Goal: Task Accomplishment & Management: Manage account settings

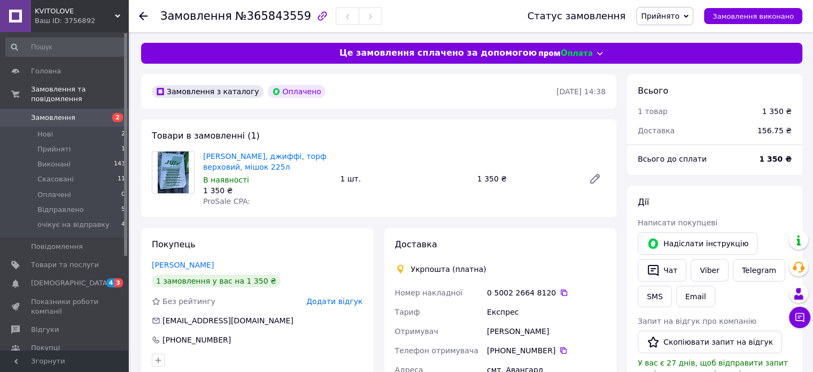
scroll to position [160, 0]
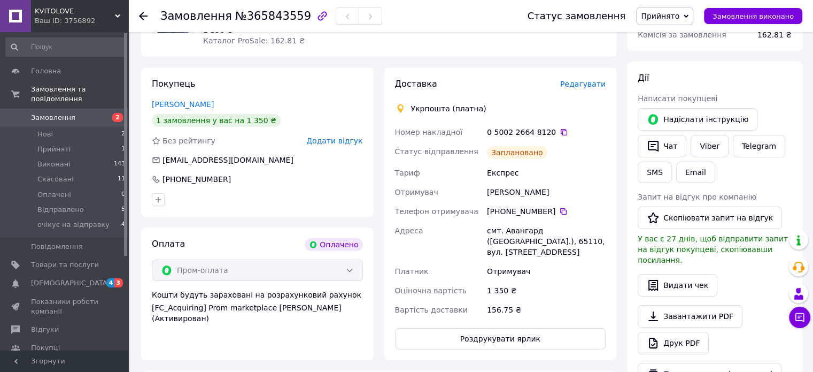
click at [800, 306] on div "Чат з покупцем" at bounding box center [799, 316] width 21 height 21
drag, startPoint x: 488, startPoint y: 130, endPoint x: 545, endPoint y: 137, distance: 57.0
click at [545, 137] on div "0 5002 2664 8120" at bounding box center [546, 132] width 119 height 11
click at [587, 83] on span "Редагувати" at bounding box center [582, 84] width 45 height 9
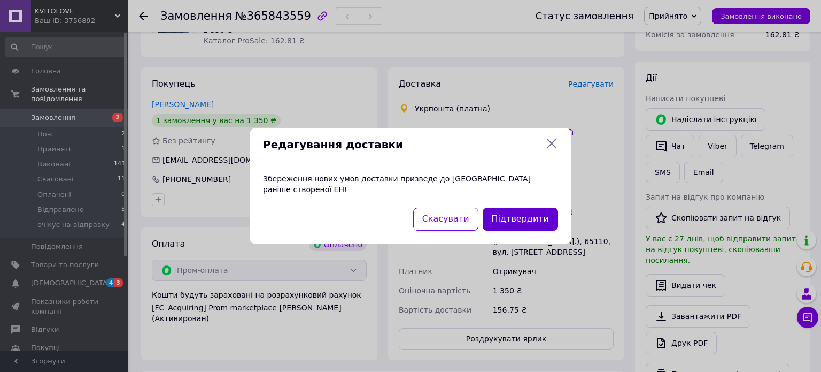
click at [512, 218] on button "Підтвердити" at bounding box center [520, 218] width 75 height 23
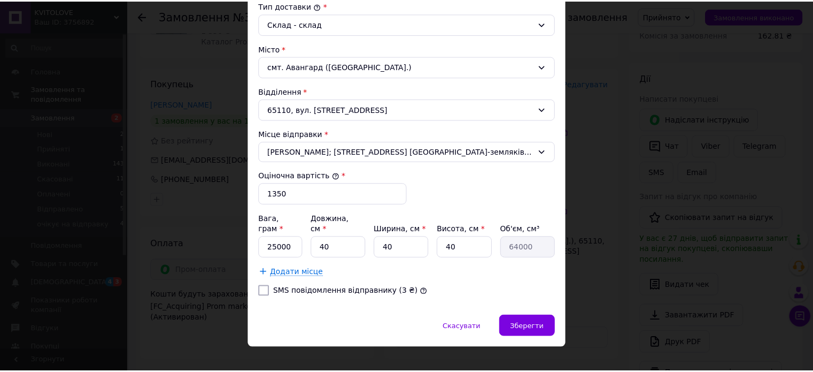
scroll to position [295, 0]
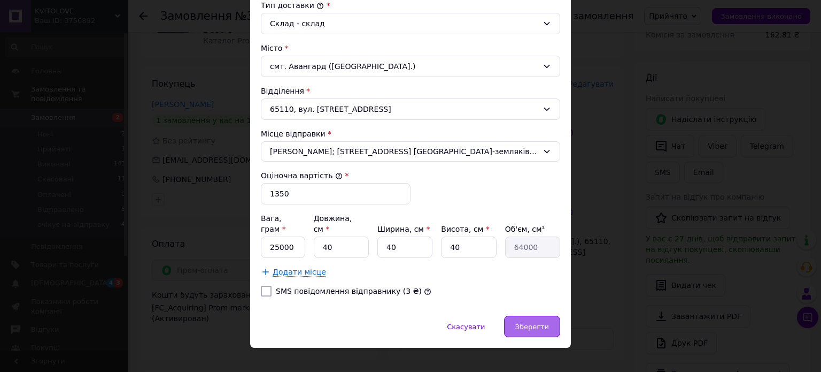
click at [541, 322] on span "Зберегти" at bounding box center [532, 326] width 34 height 8
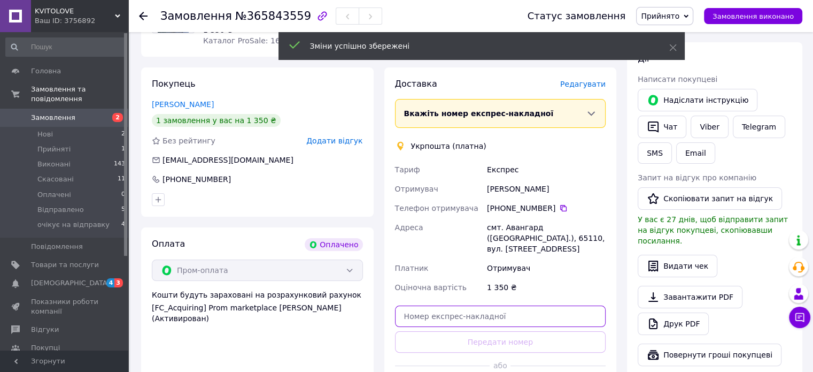
click at [480, 313] on input "text" at bounding box center [500, 315] width 211 height 21
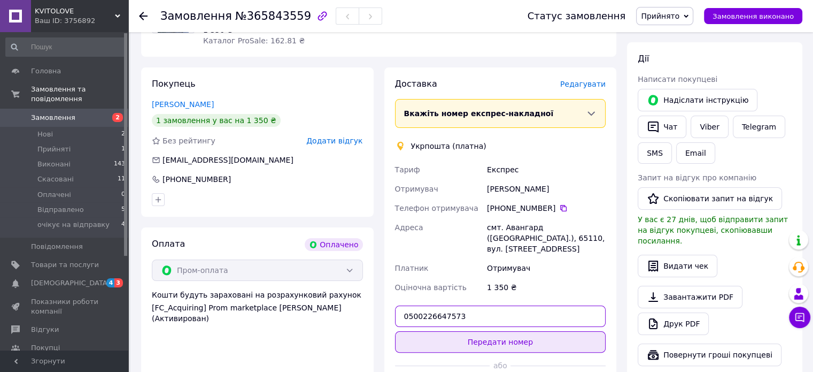
type input "0500226647573"
click at [491, 336] on button "Передати номер" at bounding box center [500, 341] width 211 height 21
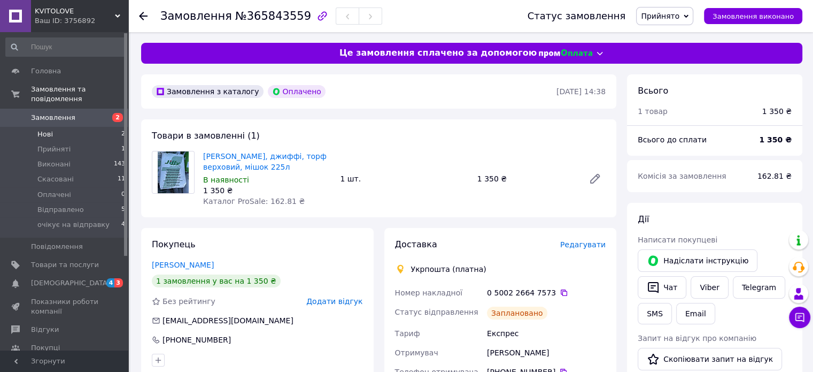
click at [51, 129] on span "Нові" at bounding box center [45, 134] width 16 height 10
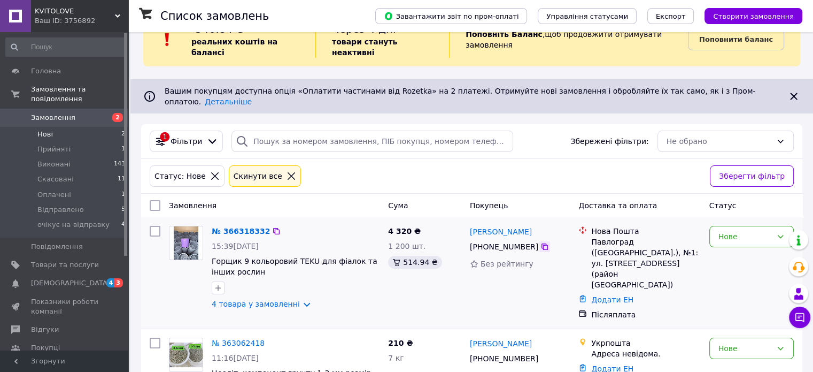
scroll to position [46, 0]
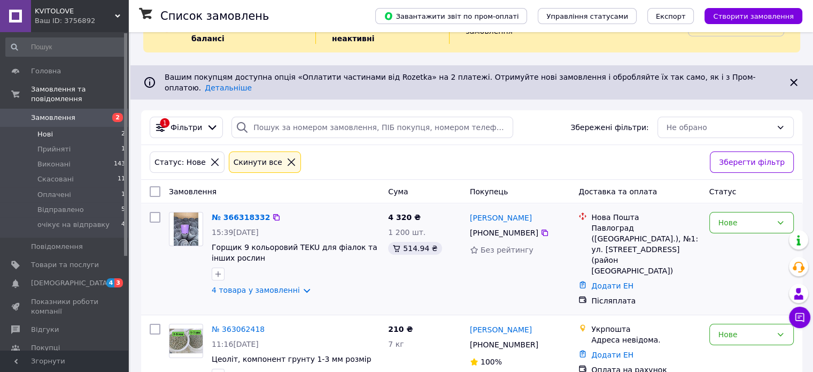
click at [154, 212] on input "checkbox" at bounding box center [155, 217] width 11 height 11
checkbox input "true"
click at [756, 217] on div "Нове" at bounding box center [745, 223] width 53 height 12
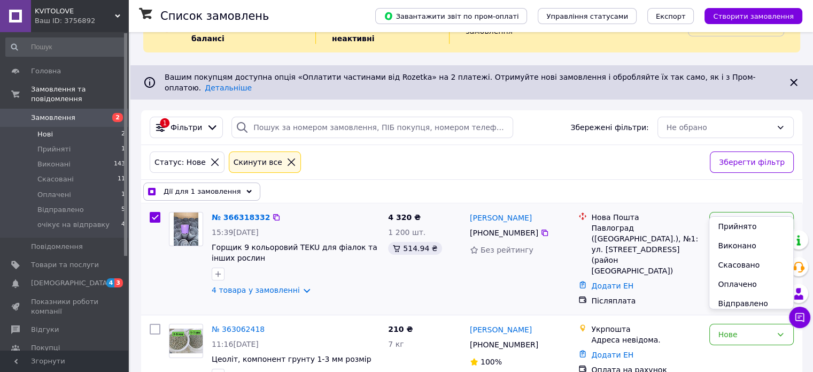
click at [659, 295] on div "Післяплата" at bounding box center [645, 300] width 109 height 11
checkbox input "true"
click at [250, 213] on link "№ 366318332" at bounding box center [241, 217] width 58 height 9
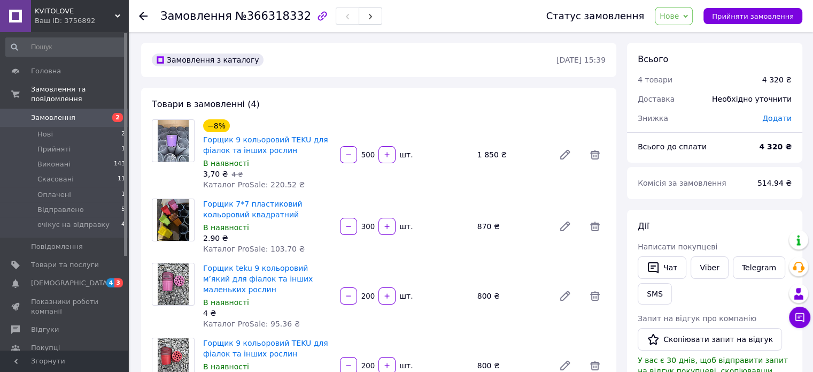
click at [679, 17] on span "Нове" at bounding box center [669, 16] width 19 height 9
click at [430, 113] on div "Товари в замовленні (4) −8% Горщик 9 кольоровий TEKU для фіалок та інших рослин…" at bounding box center [378, 266] width 475 height 357
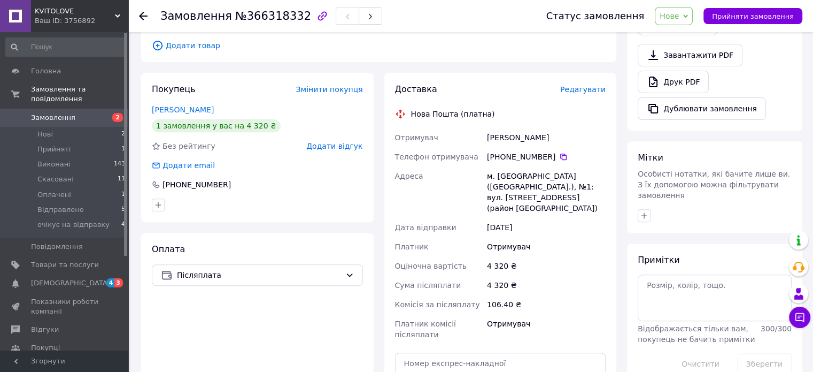
scroll to position [321, 0]
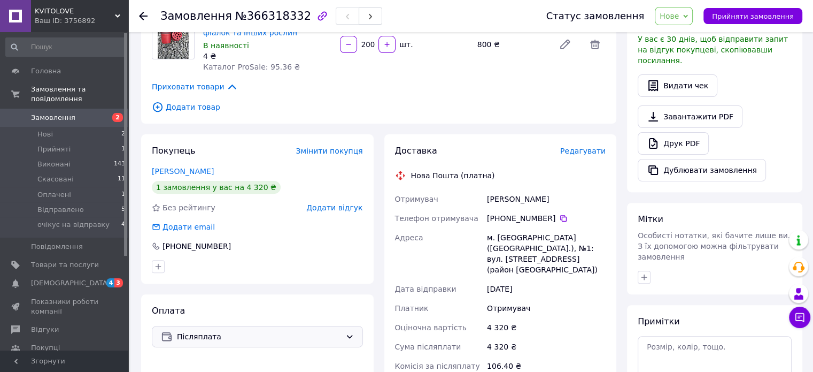
click at [233, 337] on span "Післяплата" at bounding box center [259, 336] width 164 height 12
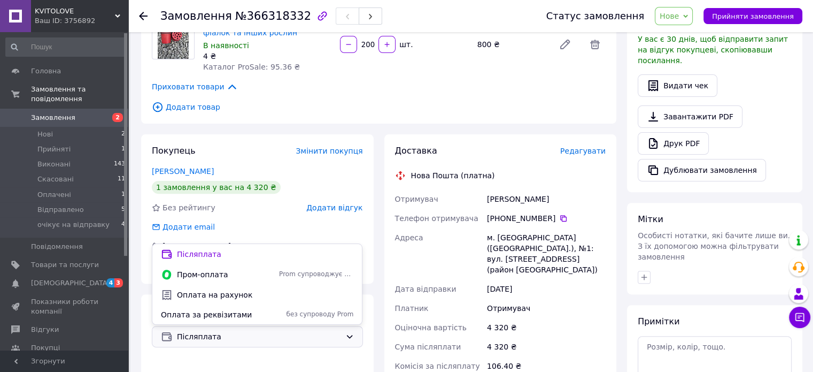
click at [233, 337] on span "Післяплата" at bounding box center [259, 336] width 164 height 12
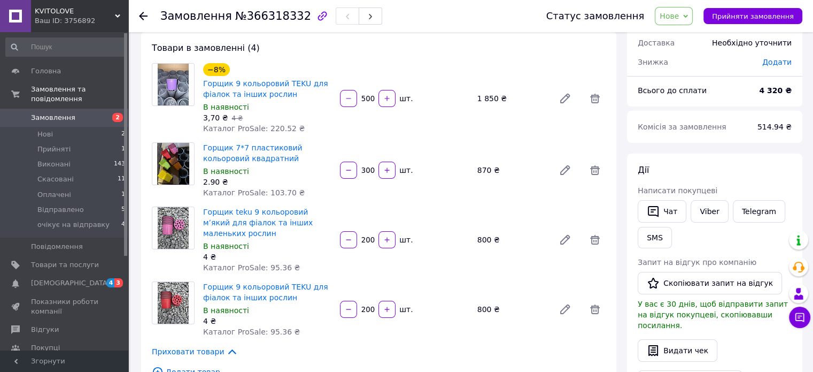
scroll to position [0, 0]
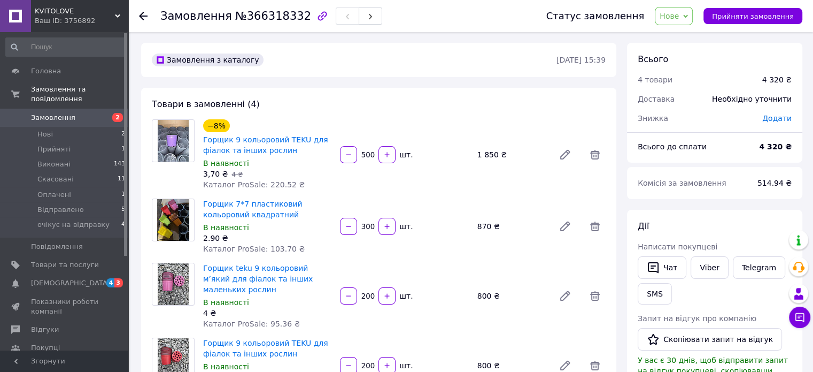
click at [66, 113] on span "Замовлення" at bounding box center [53, 118] width 44 height 10
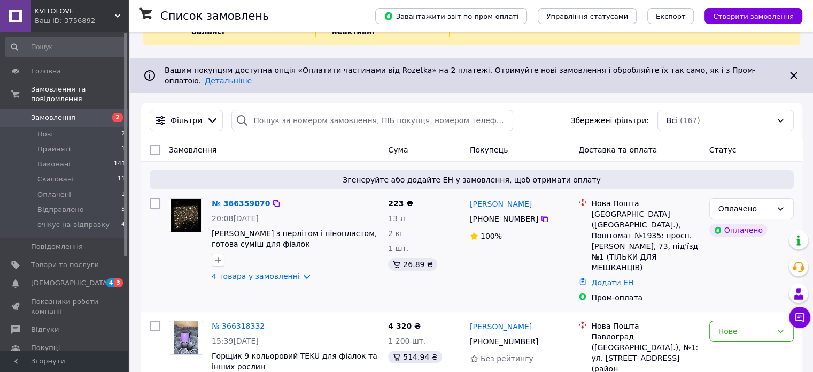
scroll to position [53, 0]
click at [151, 197] on input "checkbox" at bounding box center [155, 202] width 11 height 11
checkbox input "true"
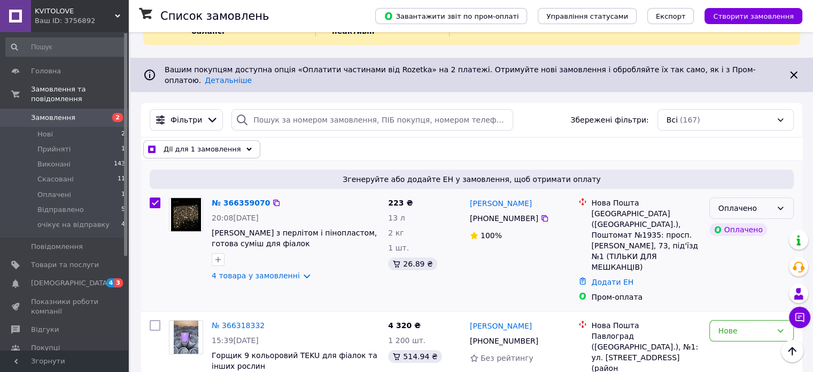
click at [767, 202] on div "Оплачено" at bounding box center [745, 208] width 53 height 12
checkbox input "true"
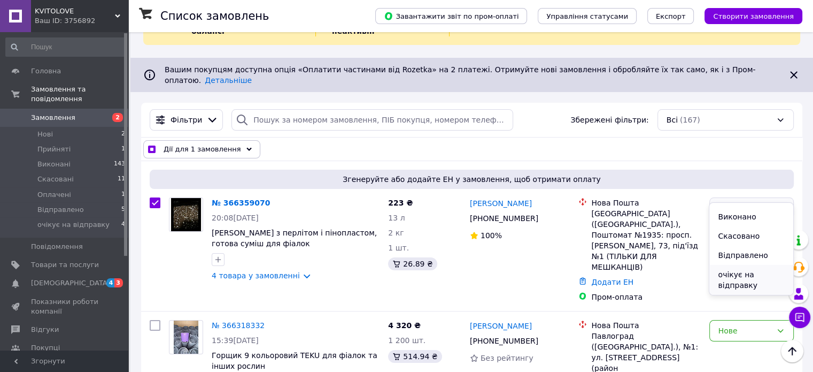
click at [745, 277] on li "очікує на відправку" at bounding box center [751, 280] width 83 height 30
checkbox input "false"
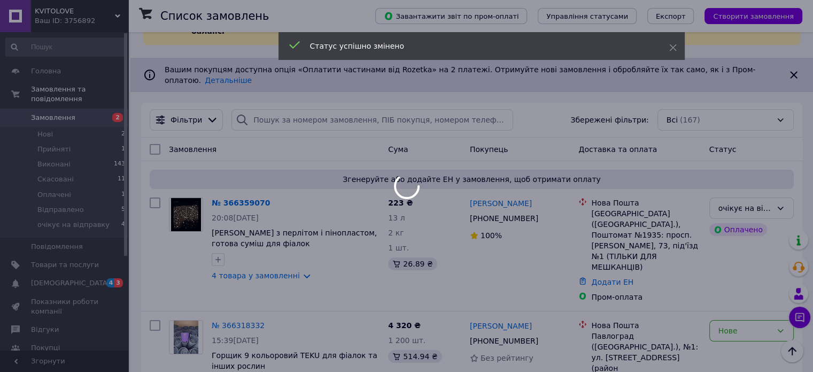
click at [236, 184] on div at bounding box center [406, 186] width 813 height 372
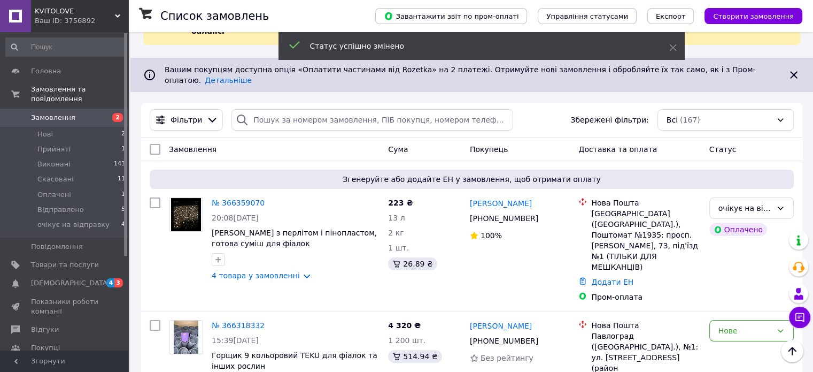
click at [236, 198] on link "№ 366359070" at bounding box center [238, 202] width 53 height 9
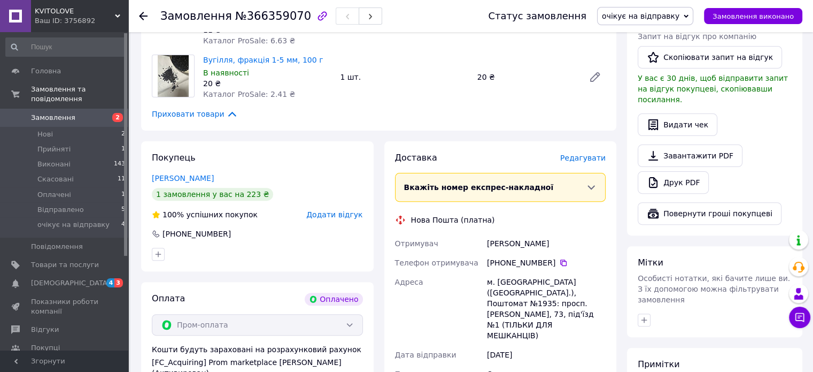
scroll to position [477, 0]
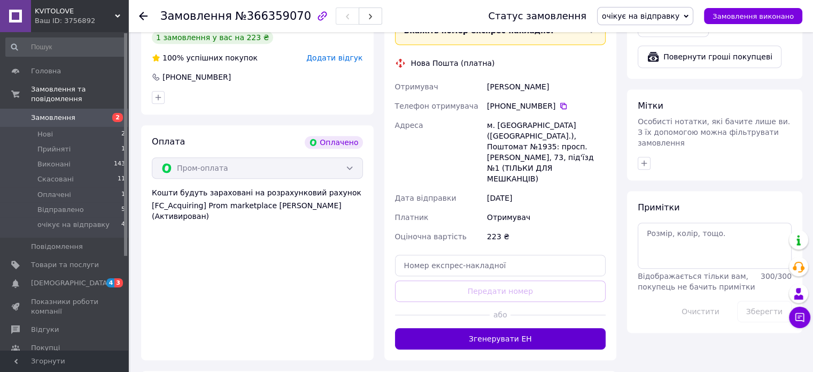
click at [549, 328] on button "Згенерувати ЕН" at bounding box center [500, 338] width 211 height 21
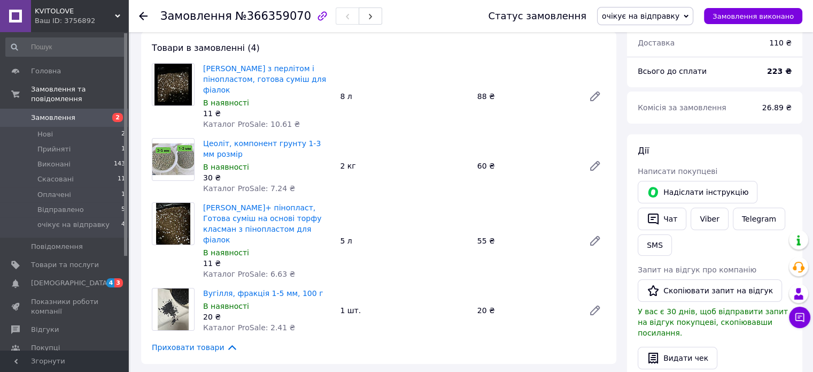
scroll to position [50, 0]
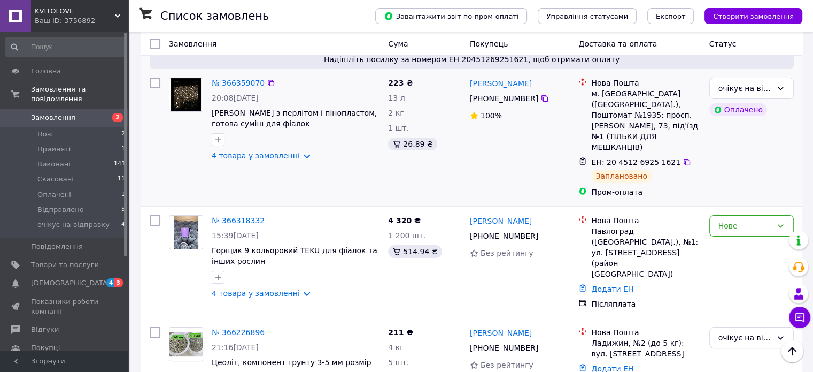
scroll to position [214, 0]
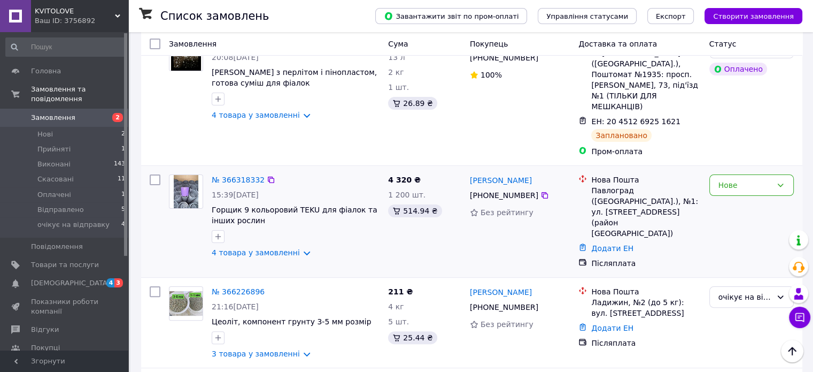
click at [153, 174] on input "checkbox" at bounding box center [155, 179] width 11 height 11
checkbox input "true"
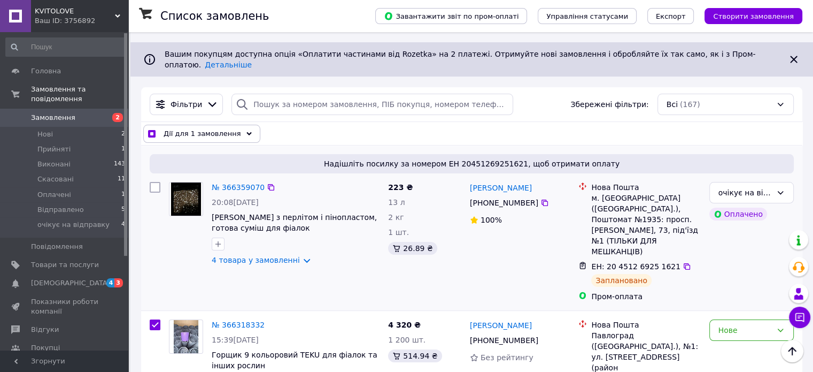
scroll to position [53, 0]
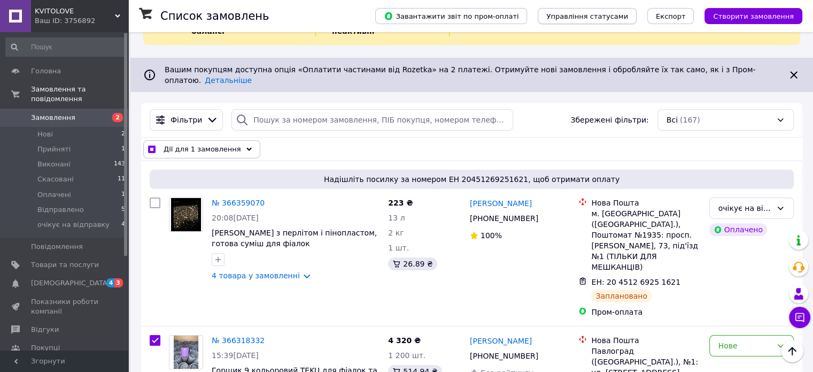
click at [595, 18] on span "Управління статусами" at bounding box center [587, 16] width 82 height 8
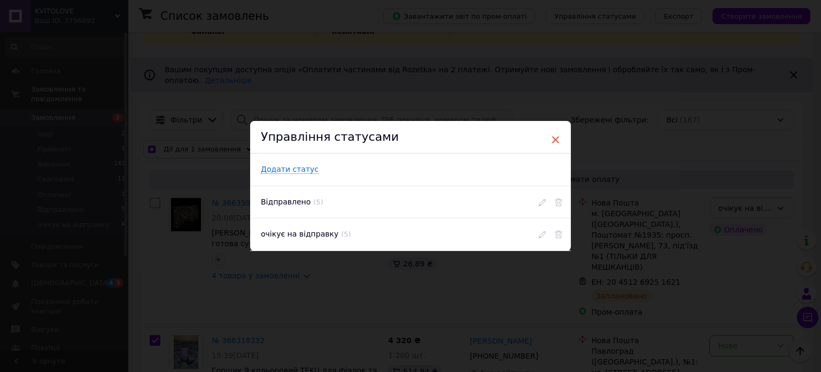
click at [554, 141] on span "×" at bounding box center [556, 139] width 10 height 18
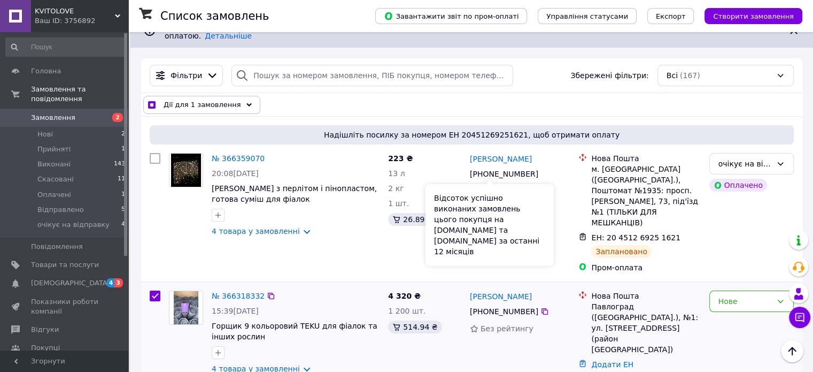
scroll to position [160, 0]
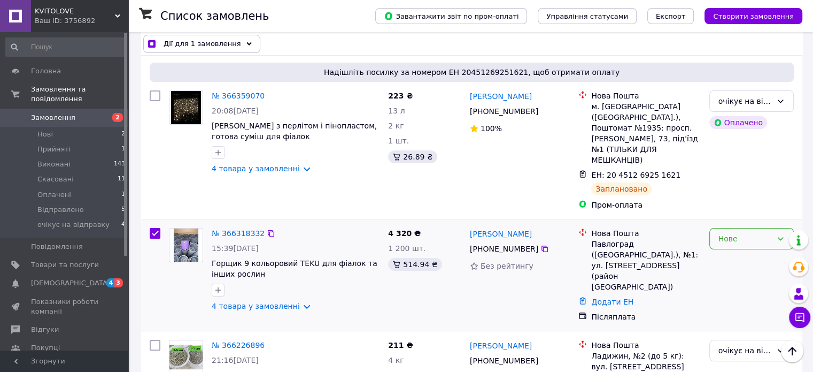
click at [781, 237] on icon at bounding box center [781, 238] width 6 height 3
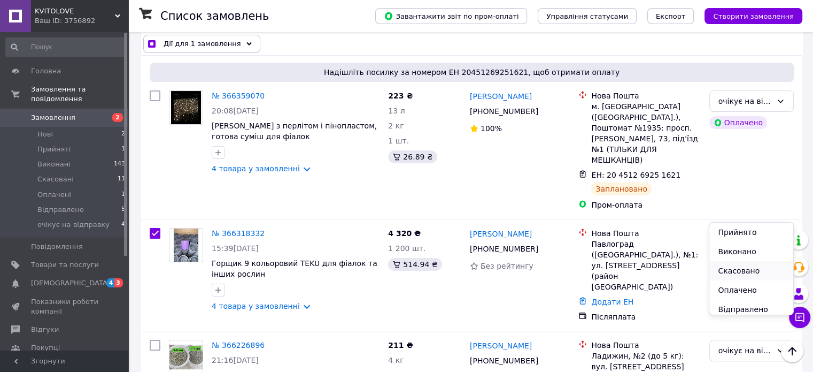
click at [734, 269] on li "Скасовано" at bounding box center [751, 270] width 83 height 19
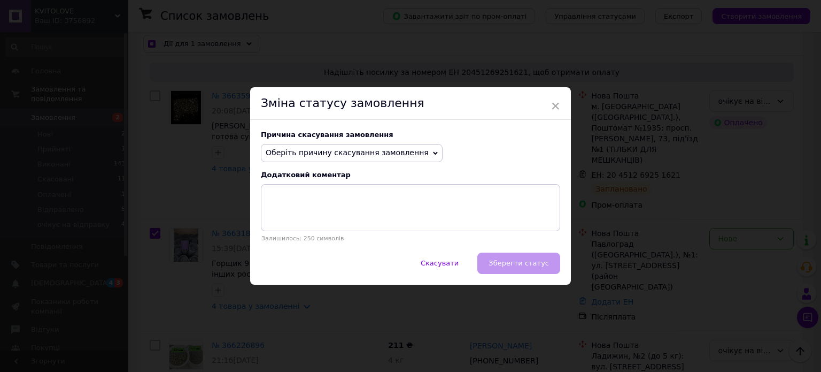
click at [398, 156] on span "Оберіть причину скасування замовлення" at bounding box center [347, 152] width 163 height 9
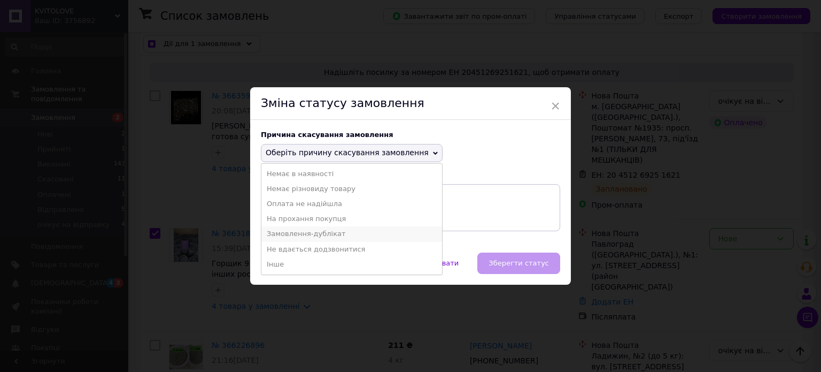
click at [346, 233] on li "Замовлення-дублікат" at bounding box center [351, 233] width 181 height 15
checkbox input "true"
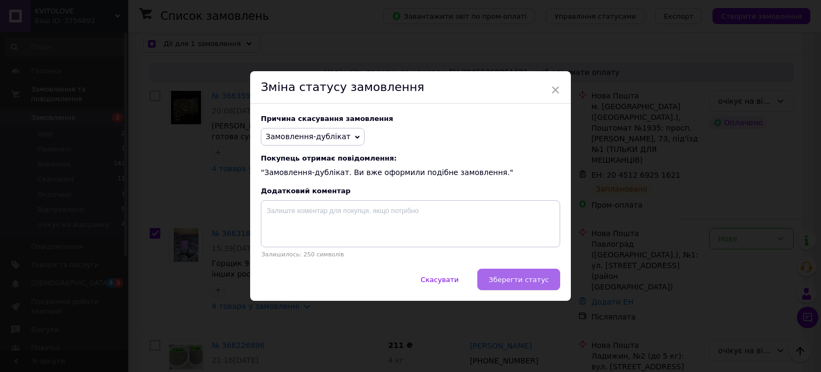
click at [526, 280] on span "Зберегти статус" at bounding box center [519, 279] width 60 height 8
checkbox input "false"
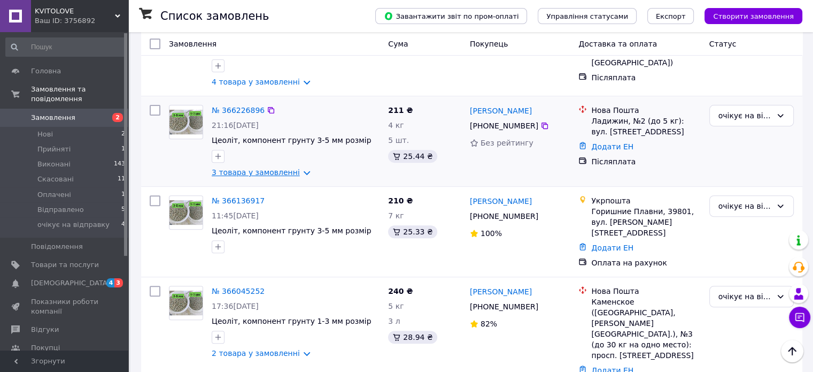
scroll to position [321, 0]
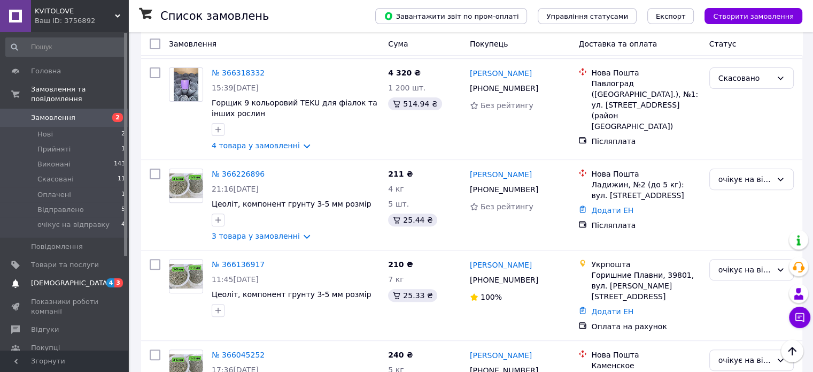
click at [46, 278] on span "[DEMOGRAPHIC_DATA]" at bounding box center [70, 283] width 79 height 10
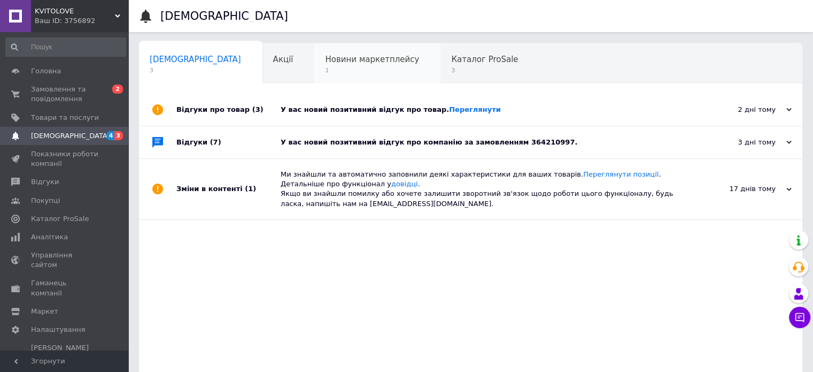
click at [325, 64] on span "Новини маркетплейсу" at bounding box center [372, 60] width 94 height 10
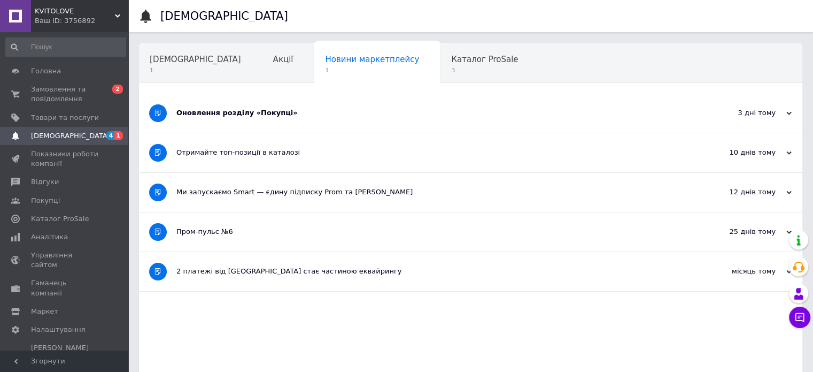
click at [301, 114] on div "Оновлення розділу «Покупці»" at bounding box center [430, 113] width 508 height 10
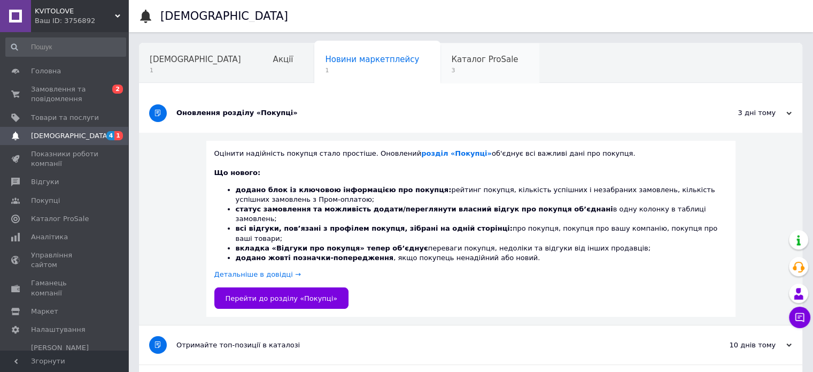
click at [451, 55] on span "Каталог ProSale" at bounding box center [484, 60] width 67 height 10
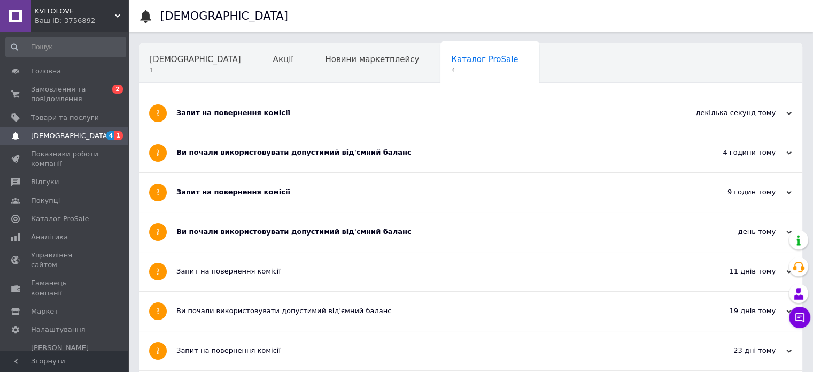
click at [287, 235] on div "Ви почали використовувати допустимий від'ємний баланс" at bounding box center [430, 232] width 508 height 10
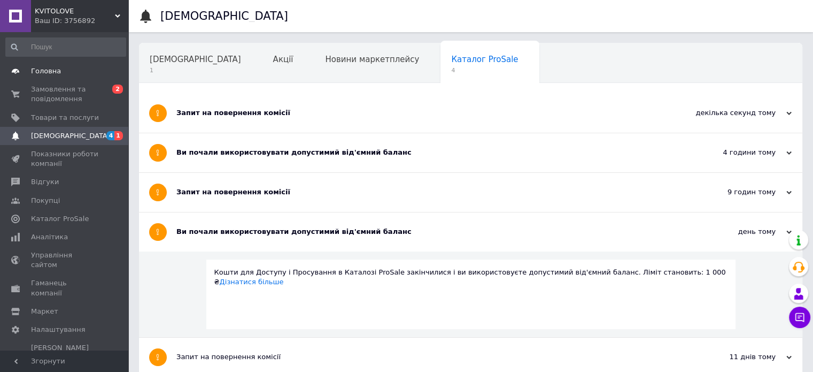
click at [58, 72] on span "Головна" at bounding box center [65, 71] width 68 height 10
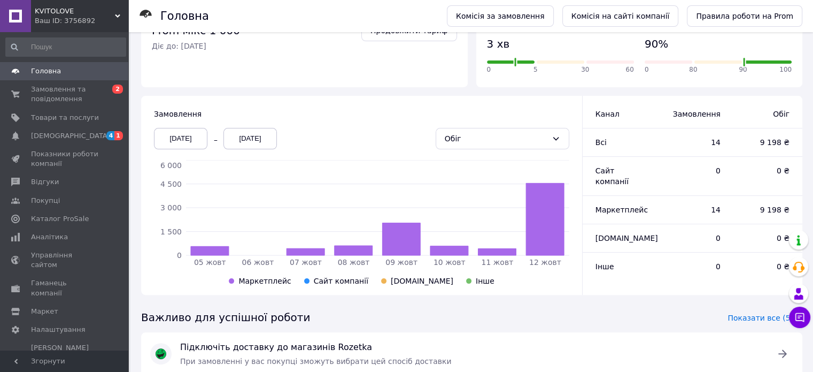
scroll to position [160, 0]
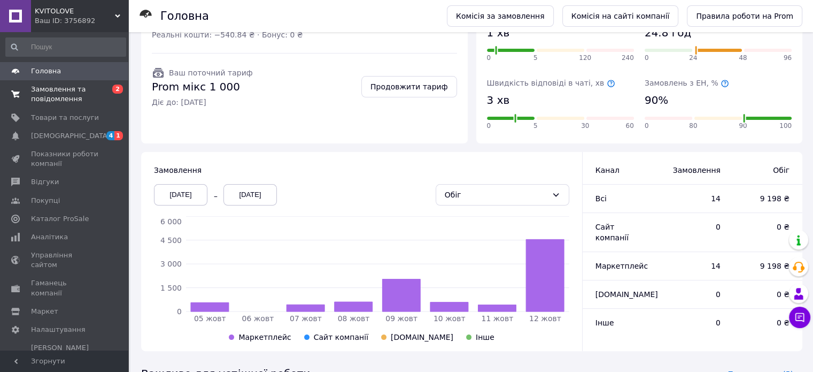
click at [61, 99] on span "Замовлення та повідомлення" at bounding box center [65, 93] width 68 height 19
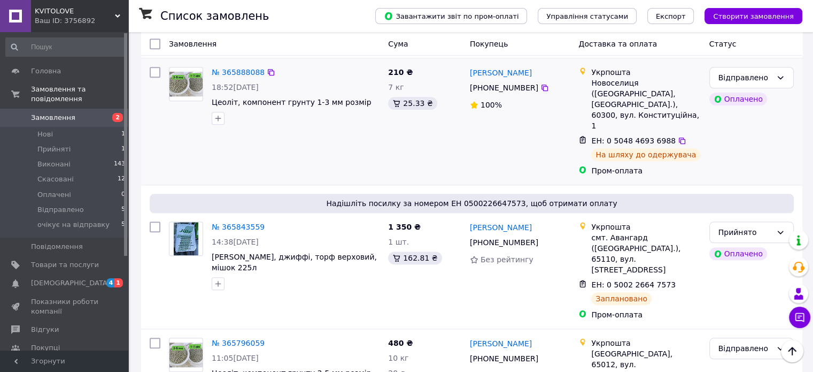
scroll to position [962, 0]
click at [783, 227] on icon at bounding box center [780, 231] width 9 height 9
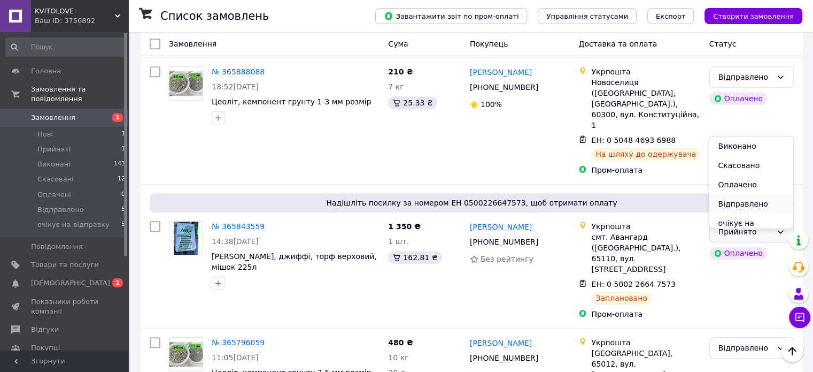
click at [759, 205] on li "Відправлено" at bounding box center [751, 203] width 83 height 19
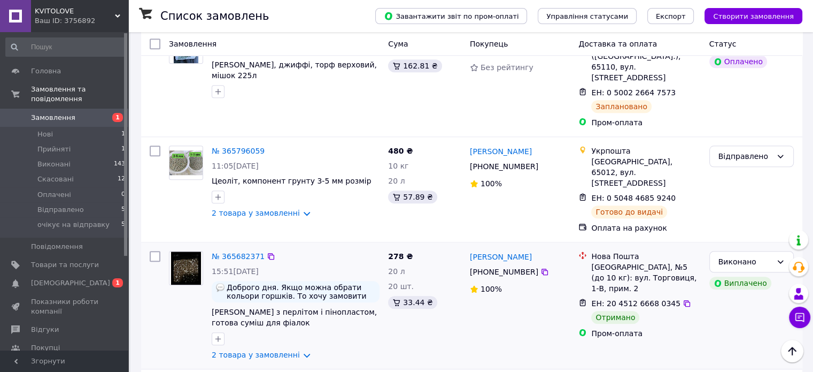
scroll to position [1230, 0]
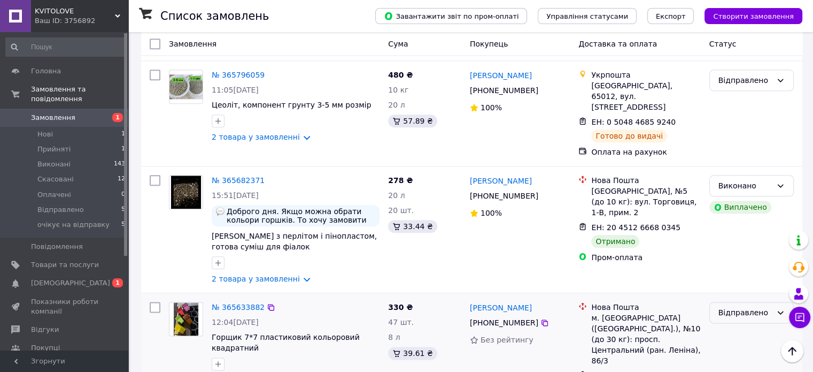
click at [752, 306] on div "Відправлено" at bounding box center [745, 312] width 53 height 12
click at [745, 215] on li "Виконано" at bounding box center [751, 214] width 83 height 19
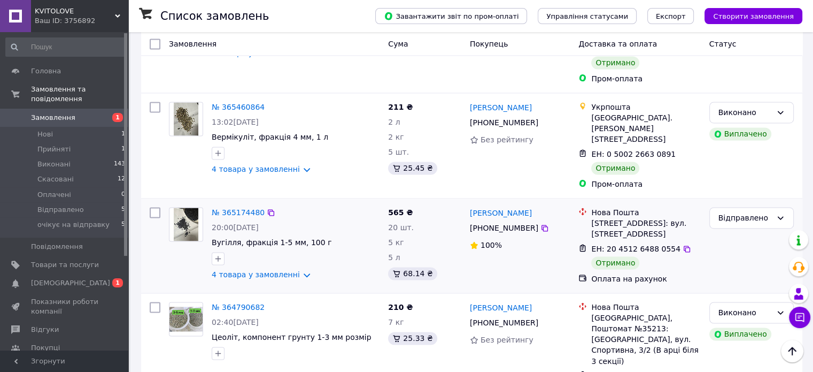
scroll to position [1551, 0]
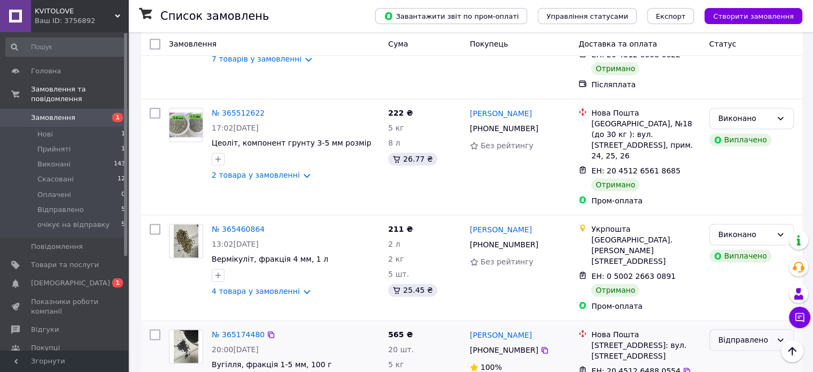
click at [766, 334] on div "Відправлено" at bounding box center [745, 340] width 53 height 12
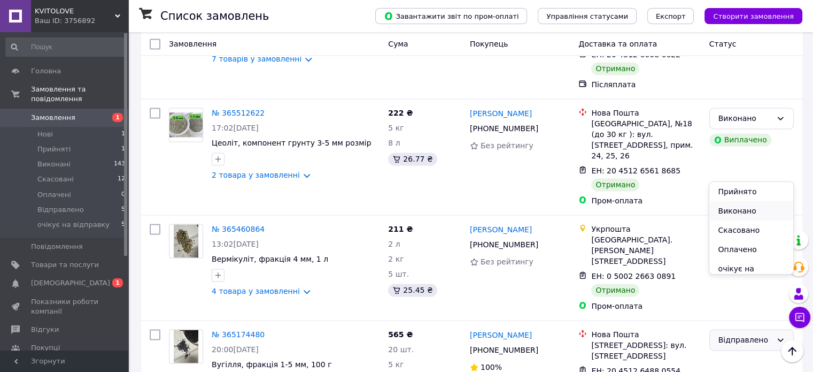
click at [750, 210] on li "Виконано" at bounding box center [751, 210] width 83 height 19
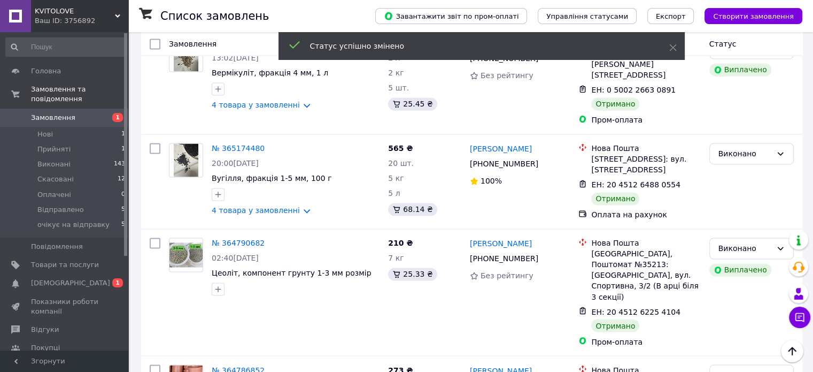
scroll to position [1765, 0]
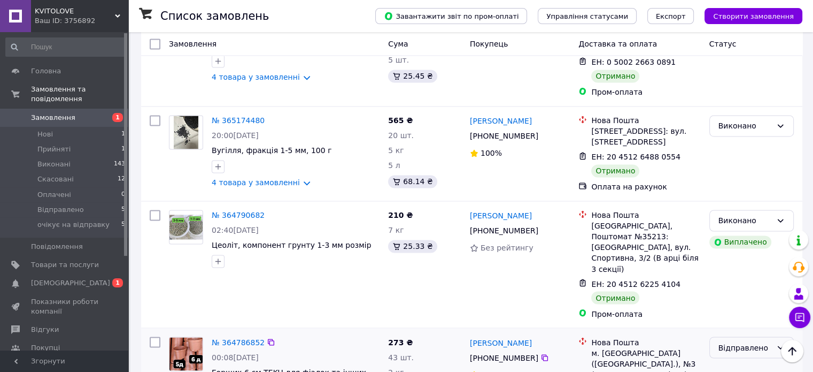
click at [753, 341] on div "Відправлено" at bounding box center [745, 347] width 53 height 12
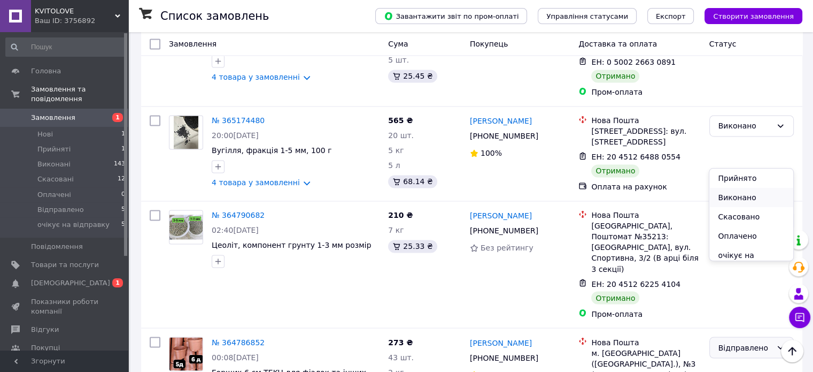
click at [751, 196] on li "Виконано" at bounding box center [751, 197] width 83 height 19
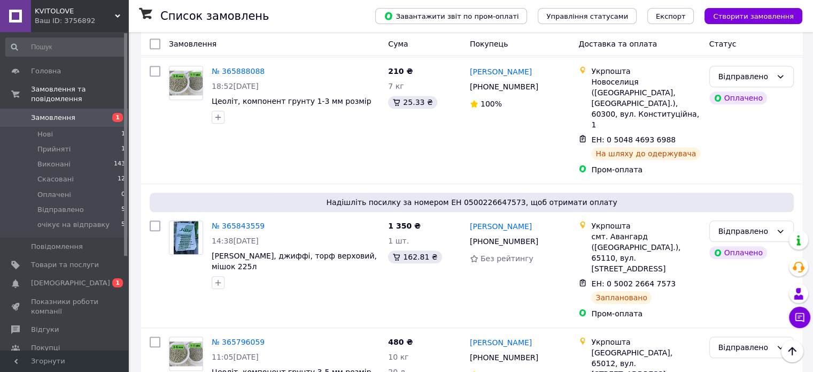
scroll to position [962, 0]
click at [746, 342] on div "Відправлено" at bounding box center [745, 348] width 53 height 12
click at [746, 217] on div "Відправлено Оплачено" at bounding box center [751, 270] width 93 height 107
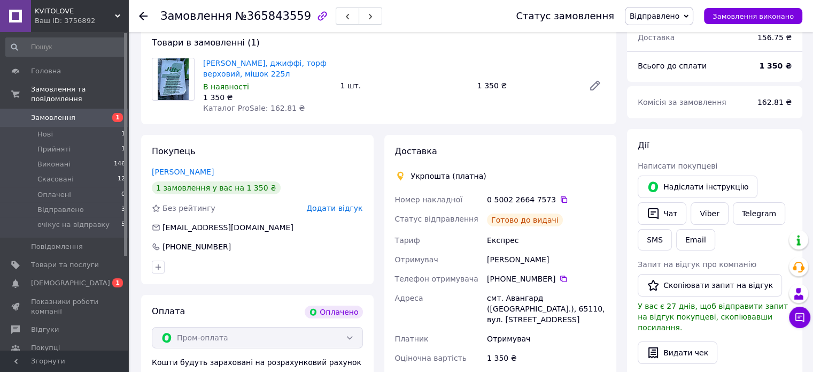
scroll to position [160, 0]
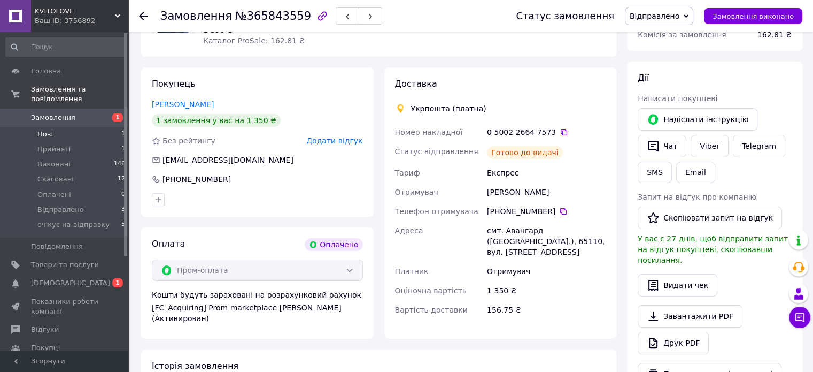
click at [58, 129] on li "Нові 1" at bounding box center [66, 134] width 132 height 15
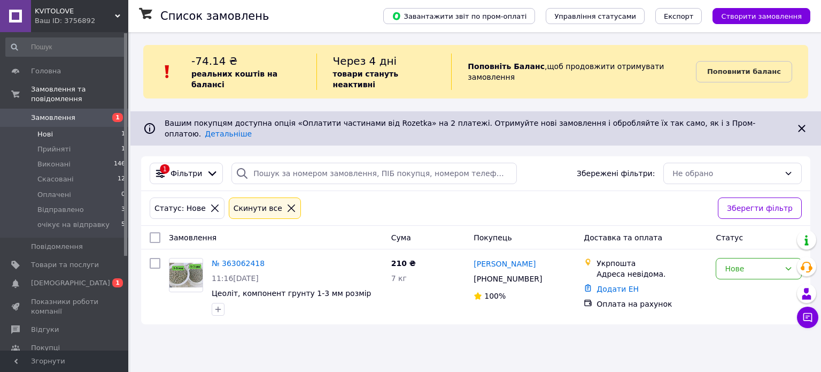
click at [81, 127] on li "Нові 1" at bounding box center [66, 134] width 132 height 15
click at [44, 144] on span "Прийняті" at bounding box center [53, 149] width 33 height 10
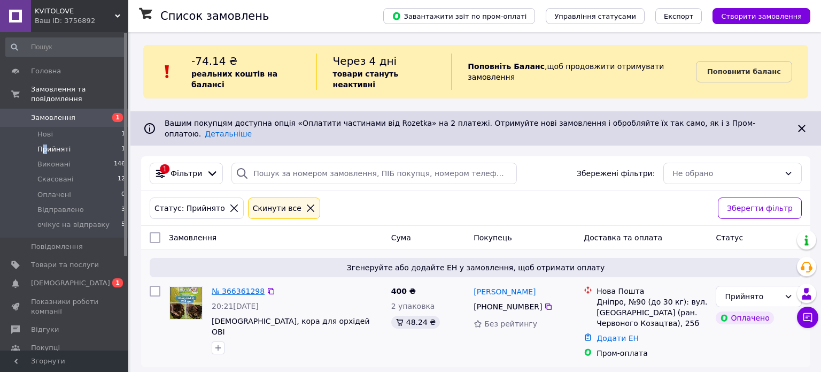
click at [250, 287] on link "№ 366361298" at bounding box center [238, 291] width 53 height 9
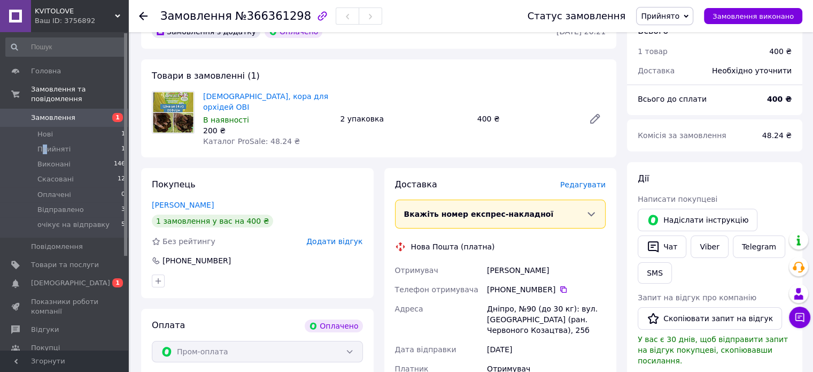
scroll to position [160, 0]
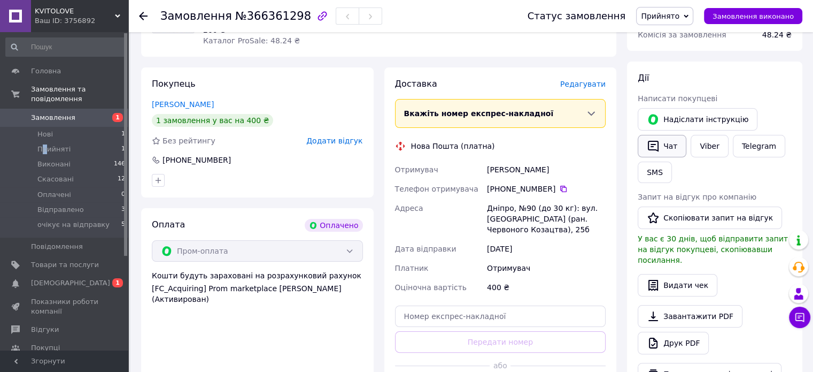
click at [667, 145] on button "Чат" at bounding box center [662, 146] width 49 height 22
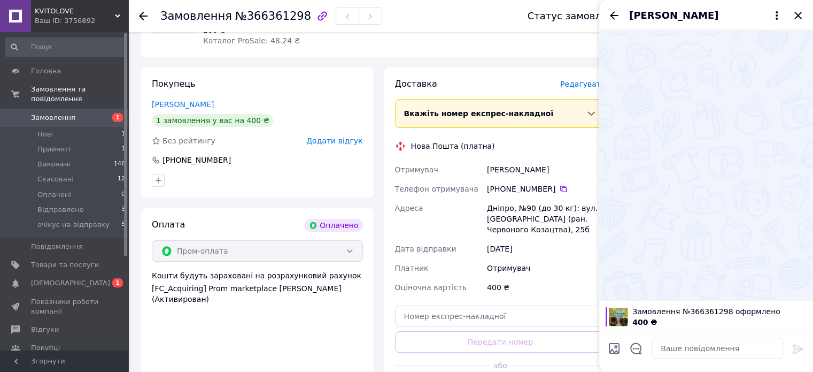
click at [335, 337] on div "Оплата Оплачено Пром-оплата Кошти будуть зараховані на розрахунковий рахунок [F…" at bounding box center [257, 309] width 233 height 203
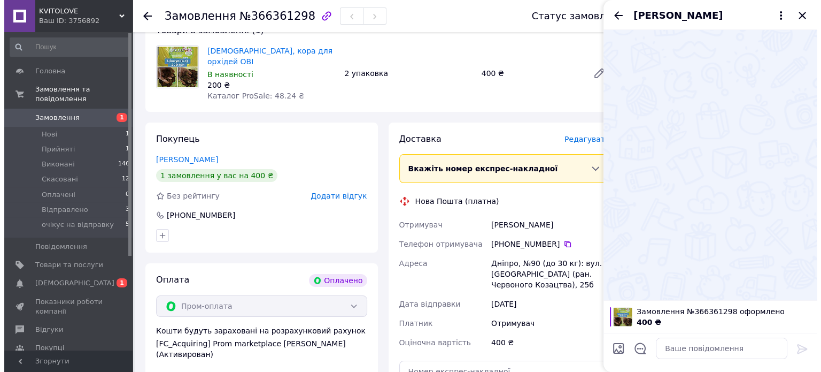
scroll to position [0, 0]
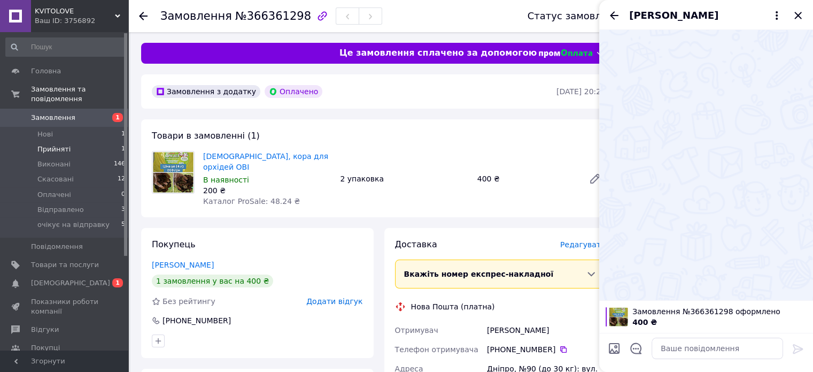
click at [49, 144] on span "Прийняті" at bounding box center [53, 149] width 33 height 10
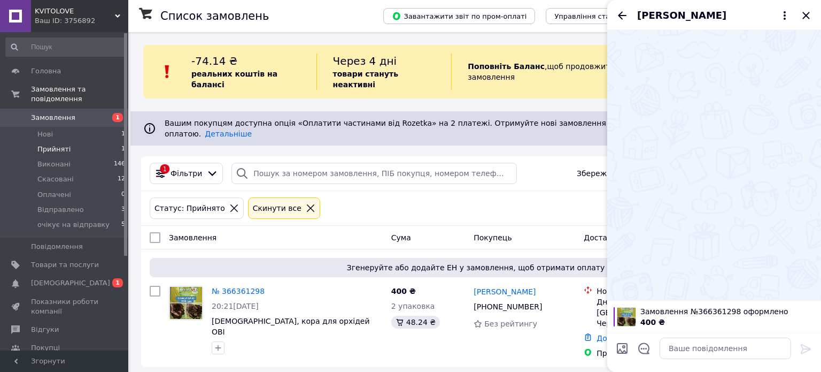
click at [518, 195] on div "Статус: Прийнято Cкинути все" at bounding box center [430, 208] width 564 height 26
click at [811, 13] on icon "Закрити" at bounding box center [806, 15] width 13 height 13
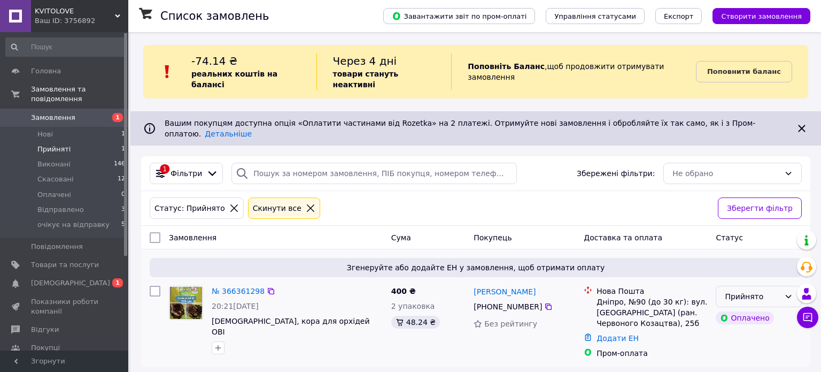
click at [748, 290] on div "Прийнято" at bounding box center [752, 296] width 55 height 12
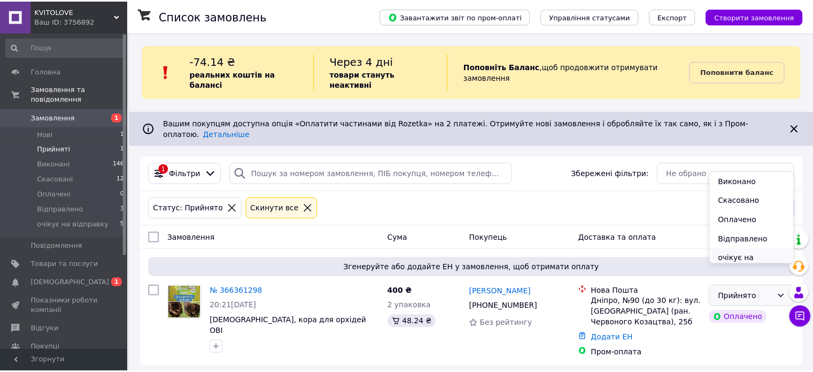
scroll to position [15, 0]
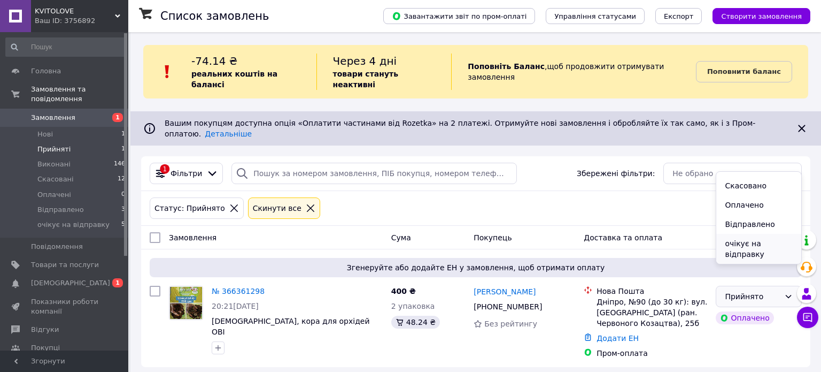
click at [754, 250] on li "очікує на відправку" at bounding box center [758, 249] width 85 height 30
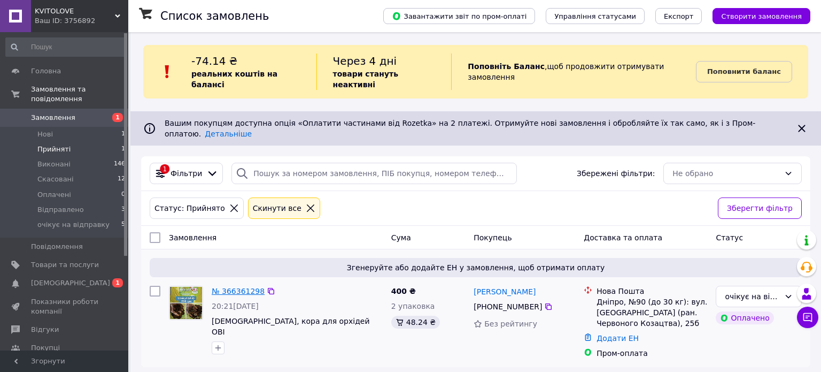
click at [234, 287] on link "№ 366361298" at bounding box center [238, 291] width 53 height 9
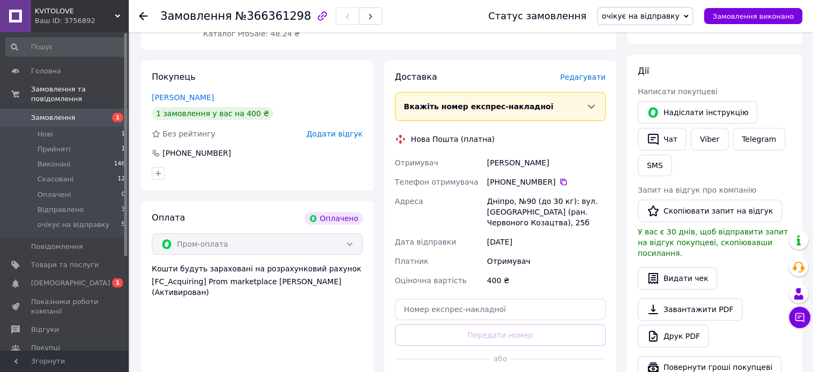
scroll to position [224, 0]
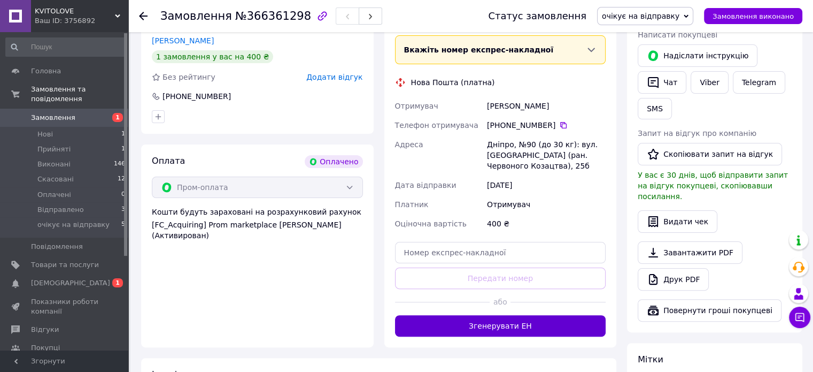
click at [486, 315] on button "Згенерувати ЕН" at bounding box center [500, 325] width 211 height 21
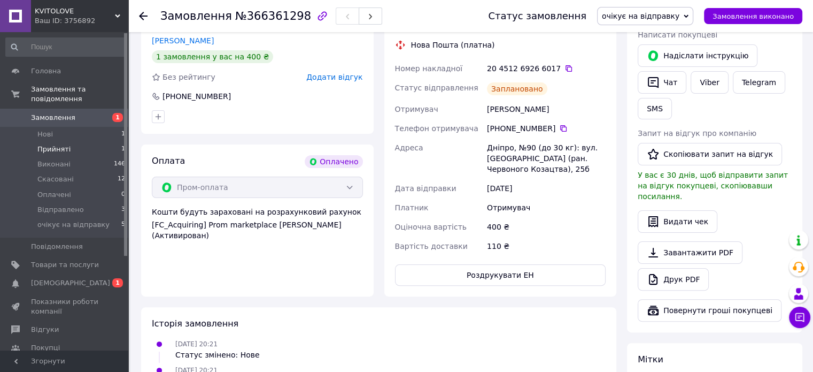
click at [82, 142] on li "Прийняті 1" at bounding box center [66, 149] width 132 height 15
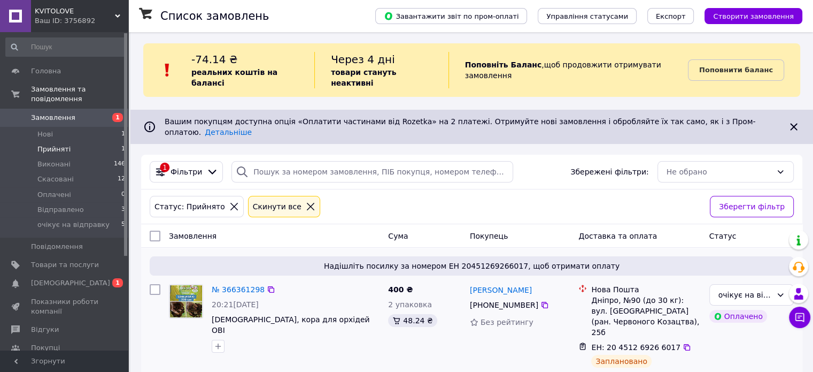
scroll to position [2, 0]
click at [67, 220] on span "очікує на відправку" at bounding box center [73, 225] width 72 height 10
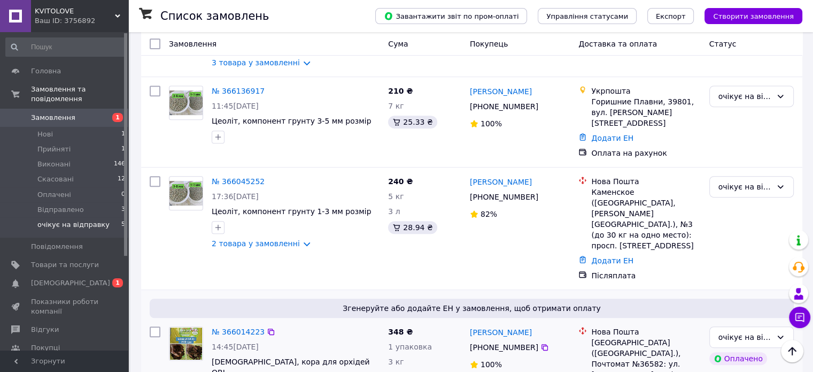
scroll to position [428, 0]
click at [244, 327] on link "№ 366014223" at bounding box center [238, 331] width 53 height 9
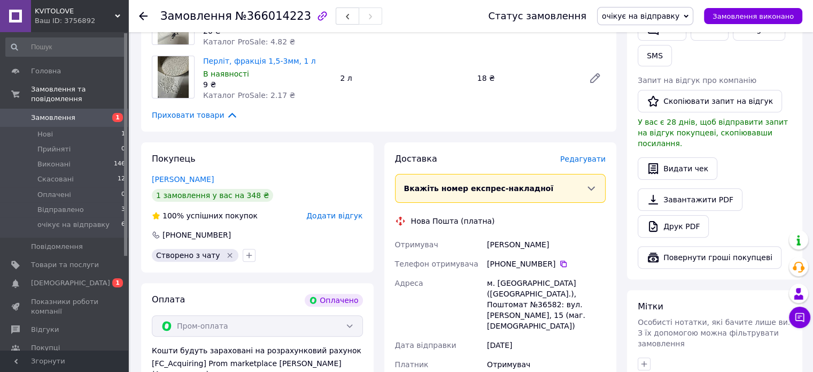
scroll to position [214, 0]
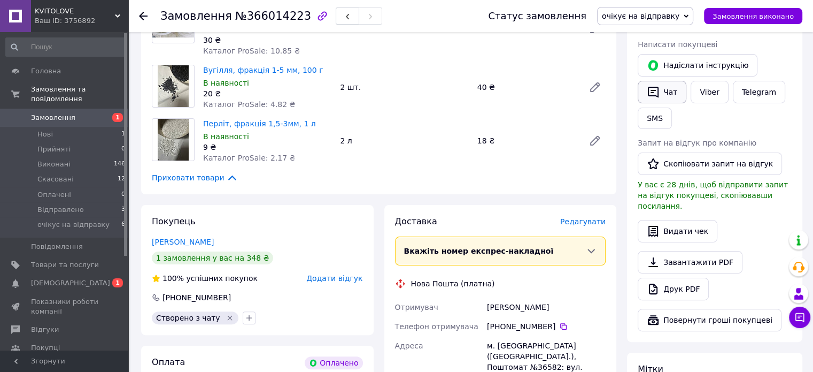
click at [665, 95] on button "Чат" at bounding box center [662, 92] width 49 height 22
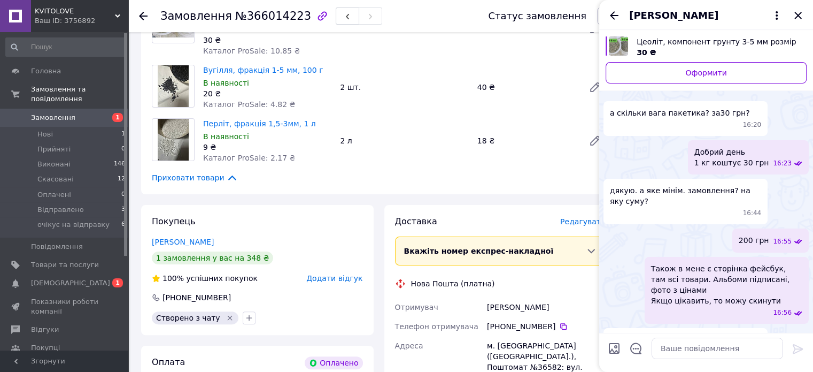
scroll to position [2, 0]
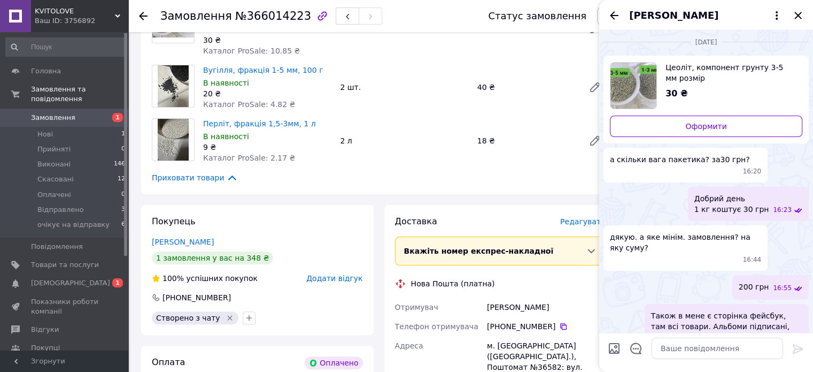
click at [496, 172] on div "Приховати товари" at bounding box center [379, 178] width 454 height 12
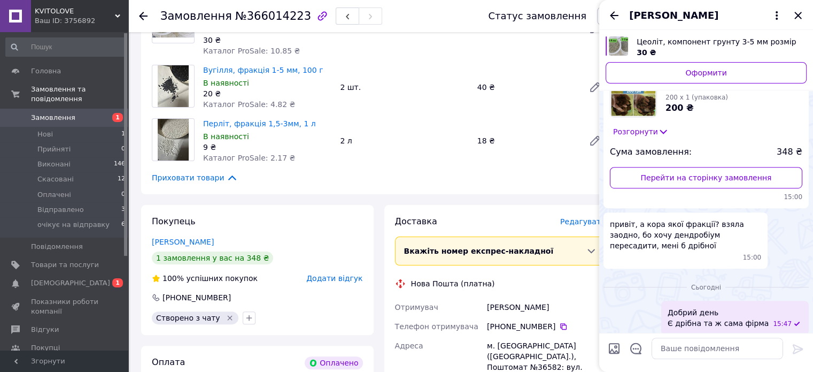
scroll to position [590, 0]
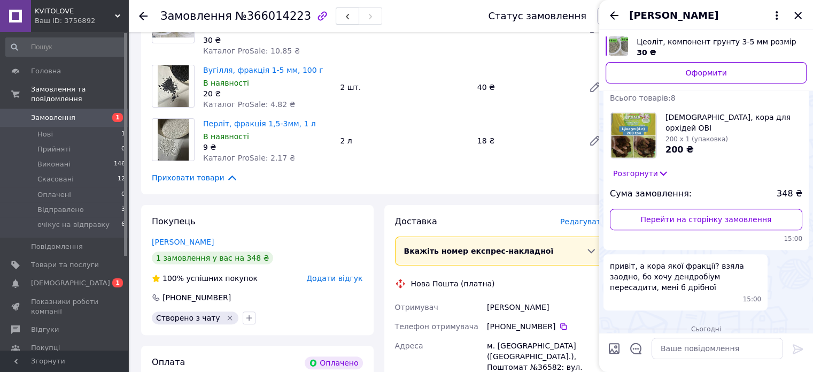
click at [633, 158] on img at bounding box center [634, 135] width 46 height 46
click at [381, 144] on div "Перліт, фракція 1,5-3мм, 1 л В наявності 9 ₴ Каталог ProSale: 2.17 ₴ 2 л 18 ₴" at bounding box center [404, 140] width 411 height 49
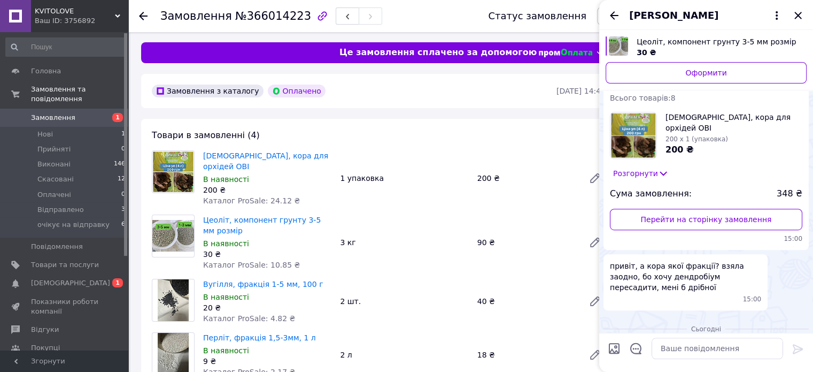
scroll to position [0, 0]
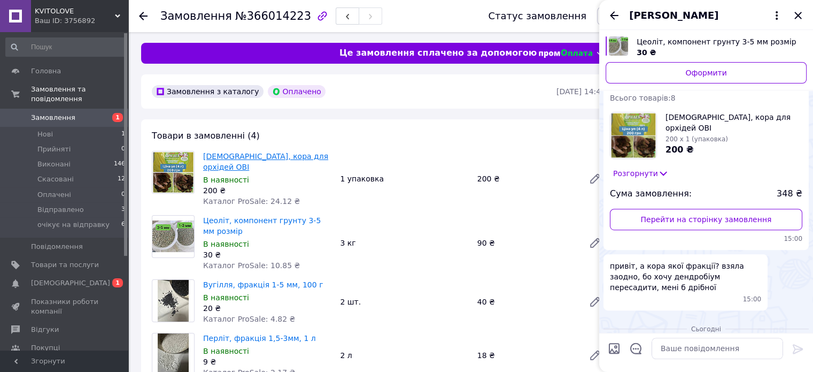
click at [228, 156] on link "[DEMOGRAPHIC_DATA], кора для орхідей ОВІ" at bounding box center [265, 161] width 125 height 19
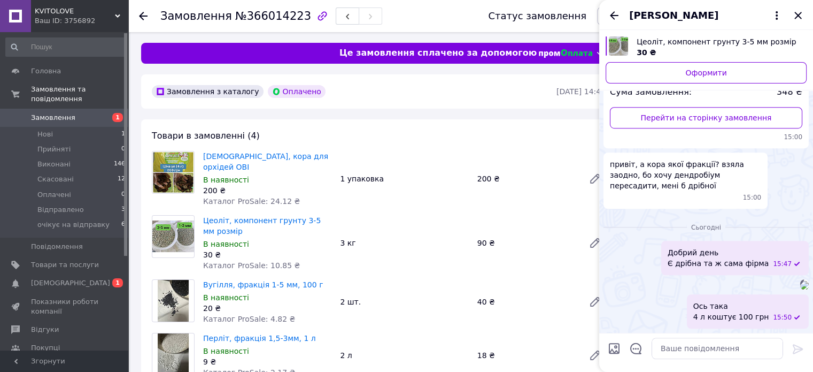
scroll to position [858, 0]
click at [96, 220] on span "очікує на відправку" at bounding box center [73, 225] width 72 height 10
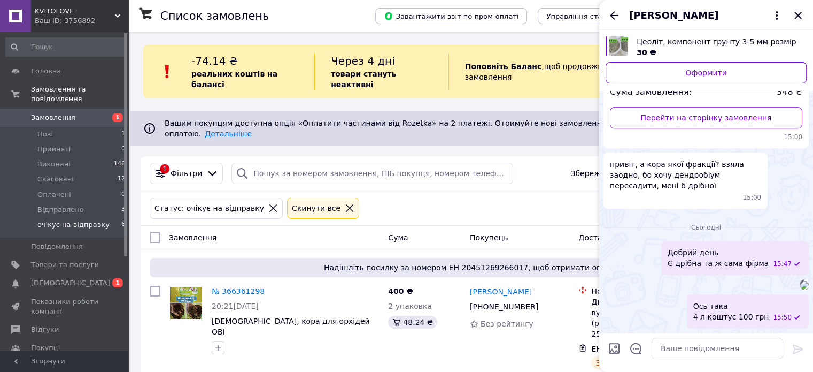
click at [796, 13] on icon "Закрити" at bounding box center [798, 15] width 7 height 7
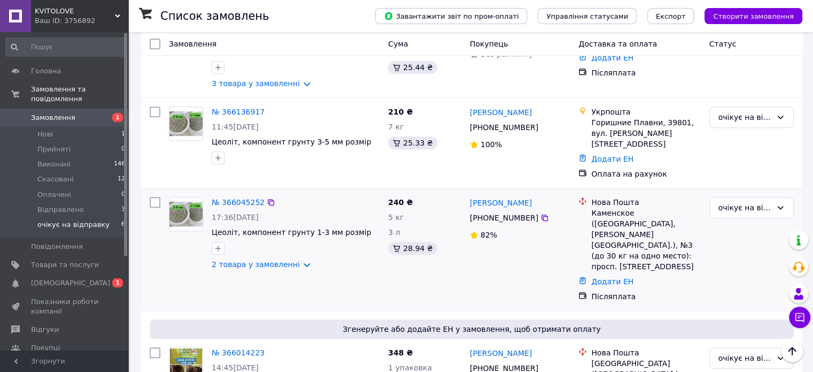
scroll to position [561, 0]
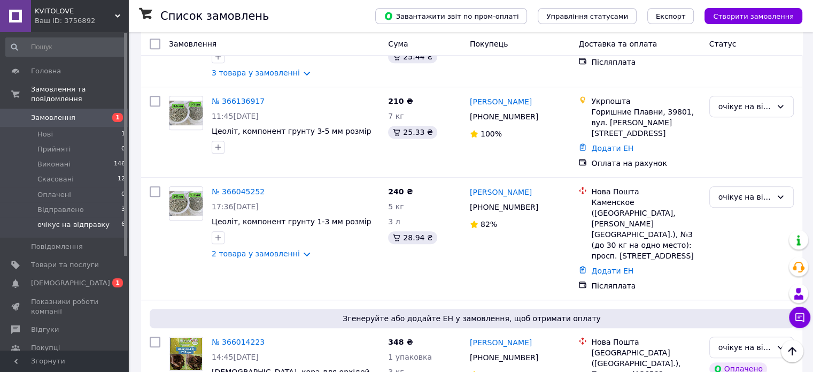
click at [79, 220] on span "очікує на відправку" at bounding box center [73, 225] width 72 height 10
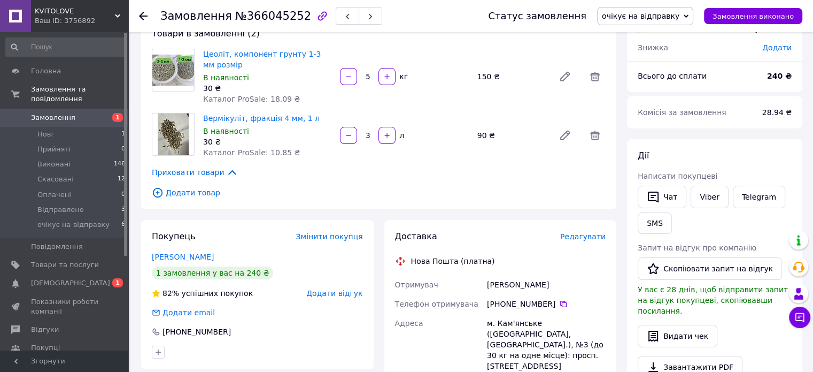
scroll to position [160, 0]
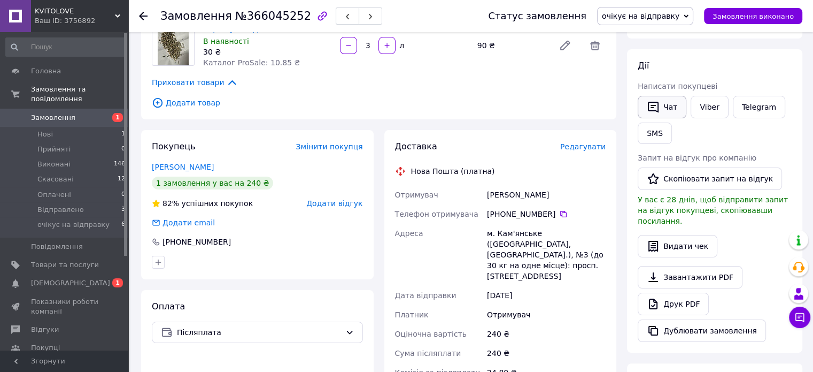
click at [666, 107] on button "Чат" at bounding box center [662, 107] width 49 height 22
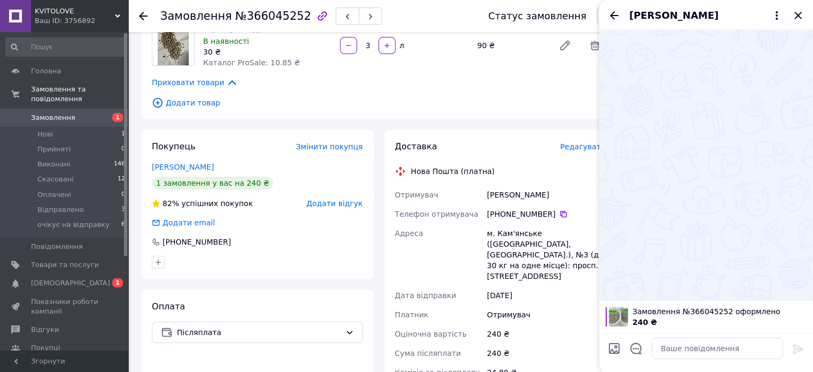
click at [614, 17] on icon "Назад" at bounding box center [614, 15] width 13 height 13
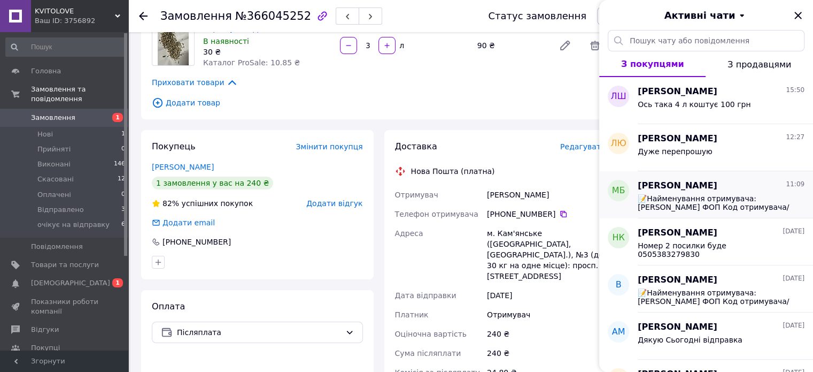
click at [685, 198] on span "📝Найменування отримувача: [PERSON_NAME] ФОП Код отримувача/ ЄДРПОУ: 3225106805 …" at bounding box center [714, 202] width 152 height 17
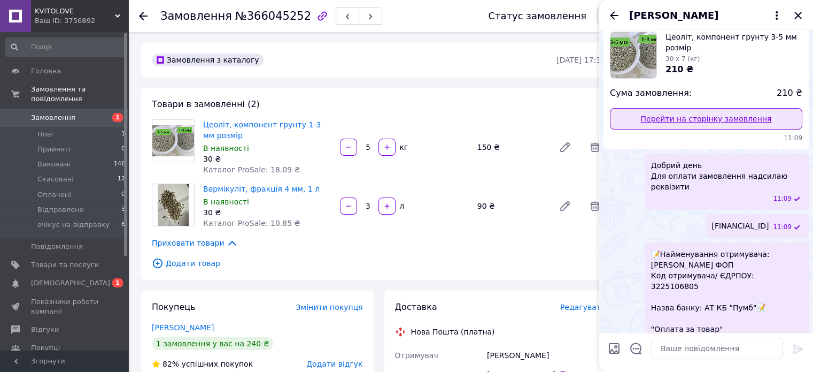
scroll to position [0, 0]
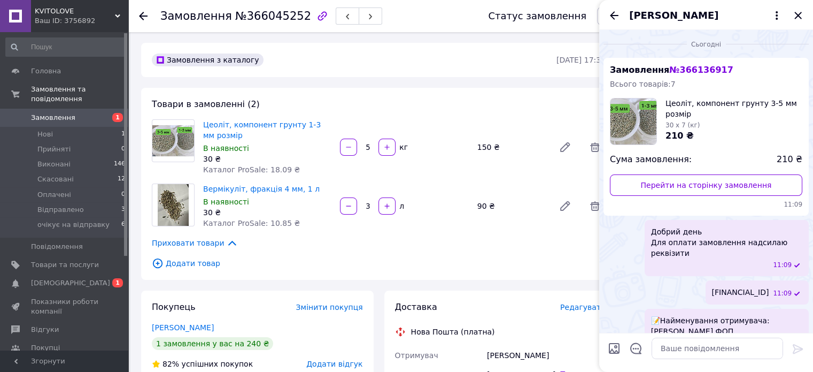
click at [410, 258] on span "Додати товар" at bounding box center [379, 263] width 454 height 12
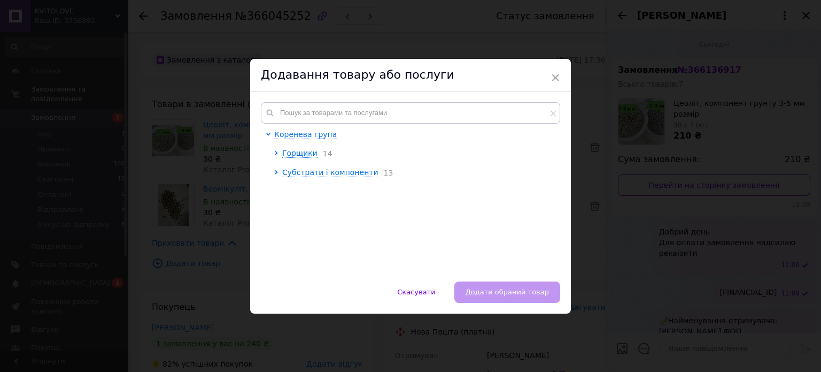
click at [590, 52] on div "× Додавання товару або послуги Коренева група Горщики 14 Субстрати і компоненти…" at bounding box center [410, 186] width 821 height 372
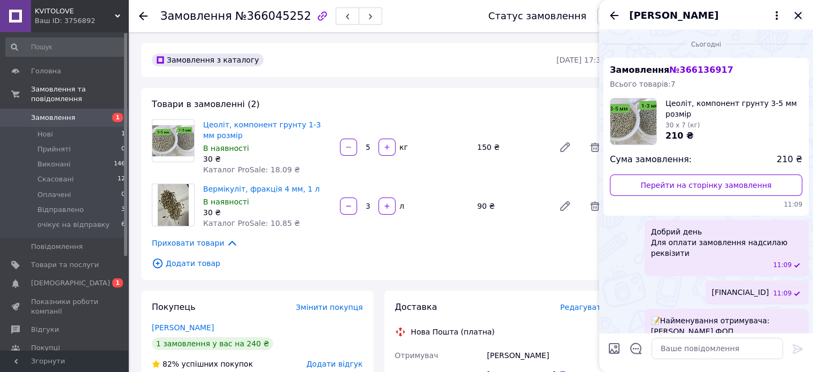
click at [804, 17] on icon "Закрити" at bounding box center [798, 15] width 13 height 13
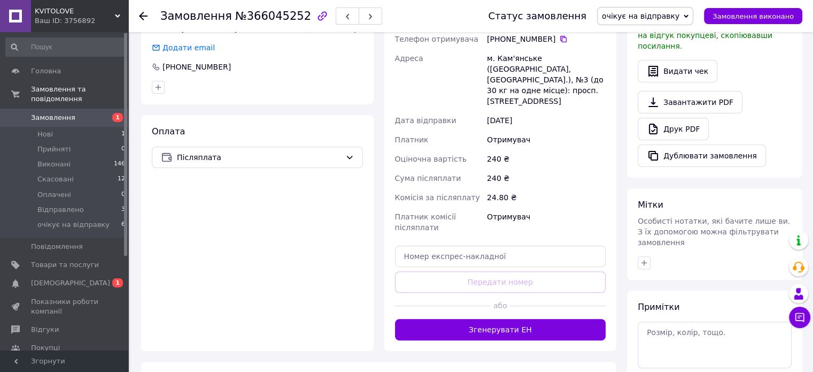
scroll to position [428, 0]
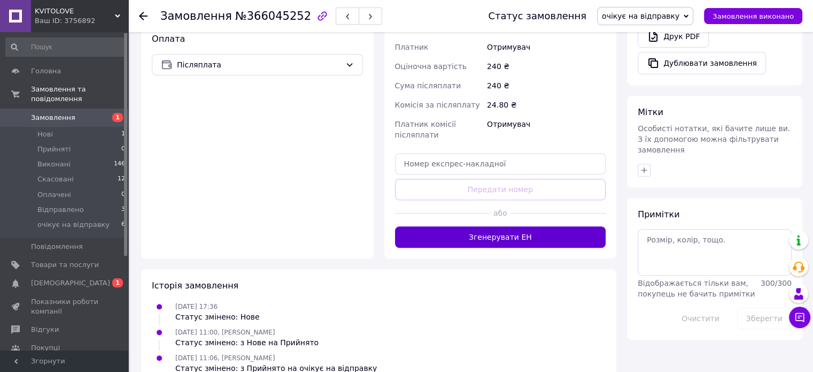
click at [528, 226] on button "Згенерувати ЕН" at bounding box center [500, 236] width 211 height 21
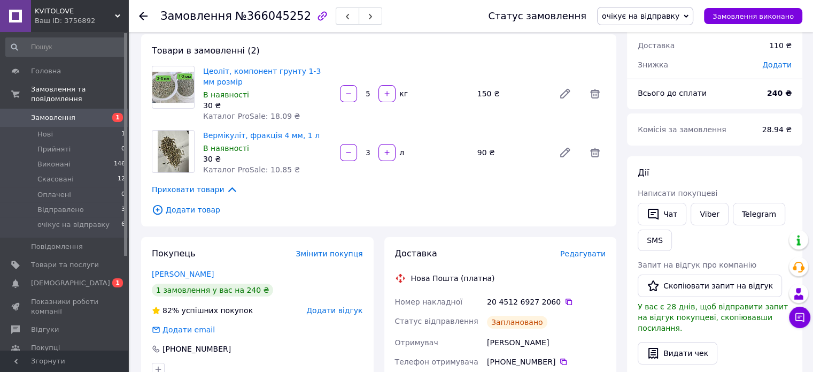
scroll to position [0, 0]
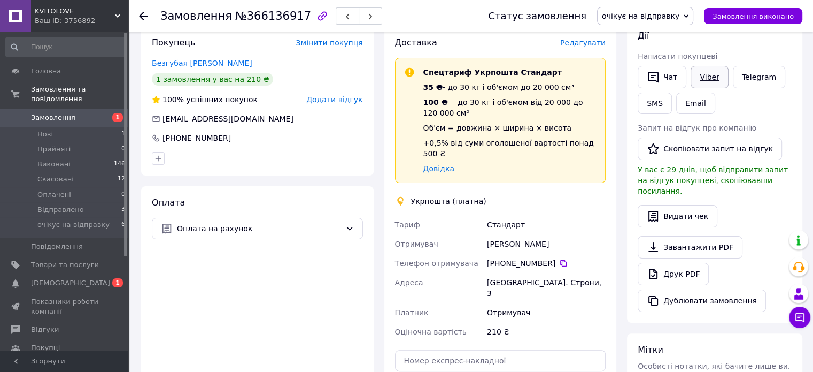
scroll to position [107, 0]
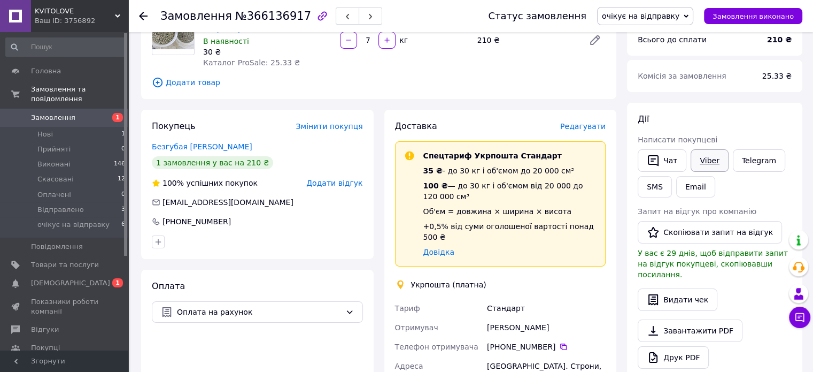
click at [706, 164] on link "Viber" at bounding box center [709, 160] width 37 height 22
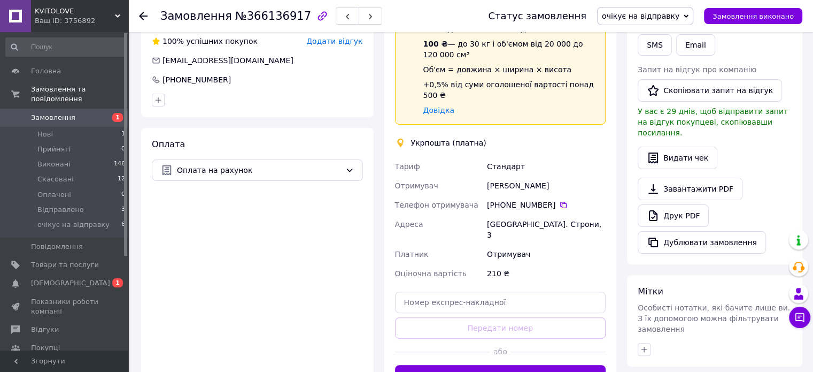
scroll to position [267, 0]
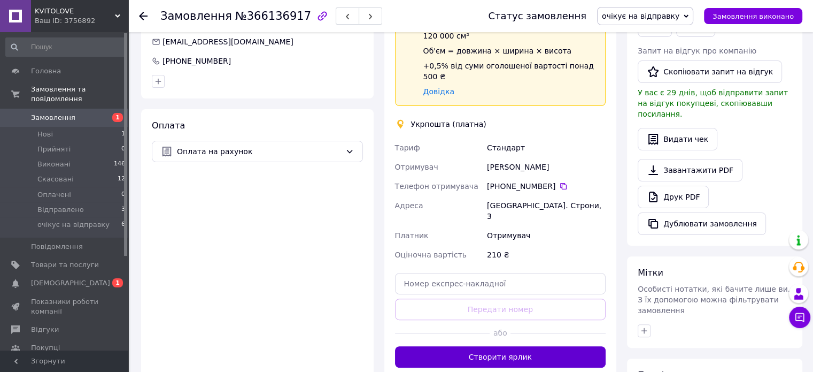
click at [495, 348] on button "Створити ярлик" at bounding box center [500, 356] width 211 height 21
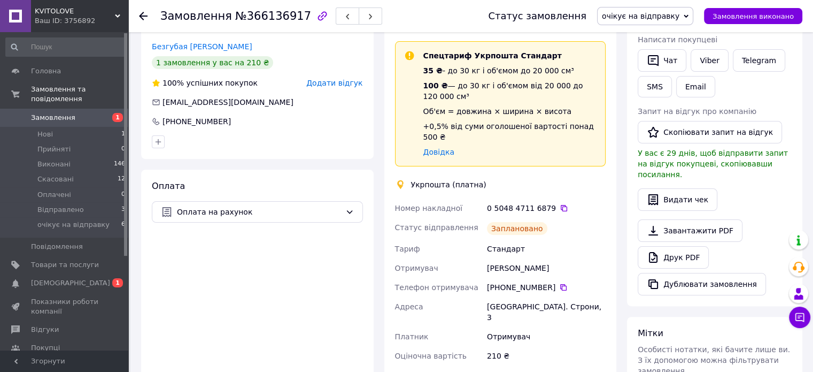
scroll to position [214, 0]
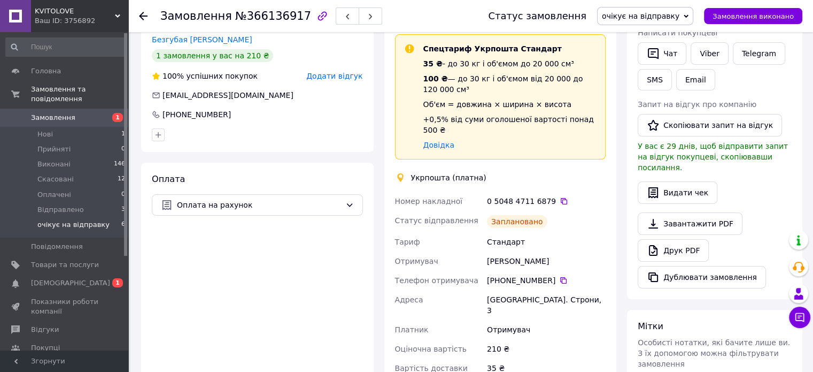
click at [70, 220] on span "очікує на відправку" at bounding box center [73, 225] width 72 height 10
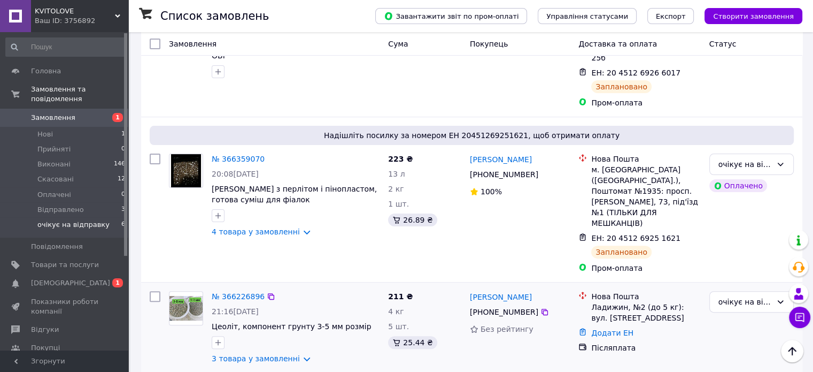
scroll to position [321, 0]
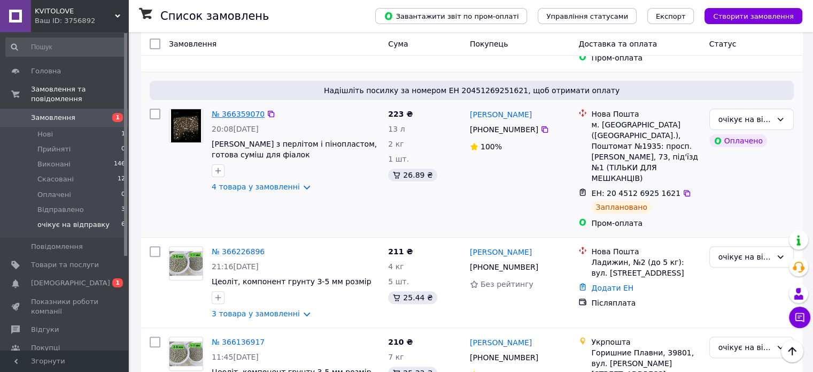
click at [243, 110] on link "№ 366359070" at bounding box center [238, 114] width 53 height 9
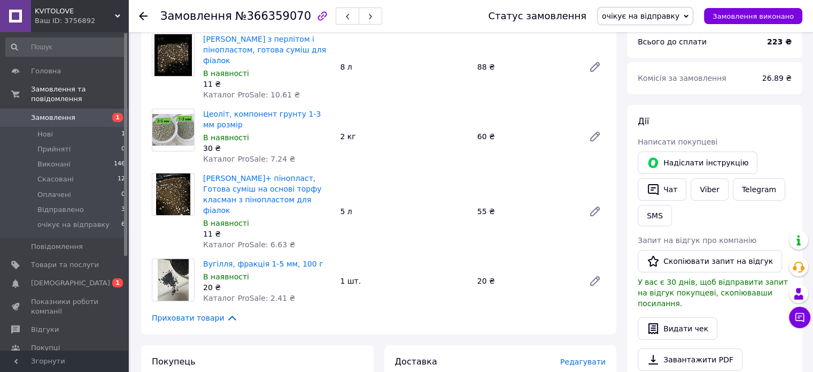
scroll to position [321, 0]
